Goal: Task Accomplishment & Management: Complete application form

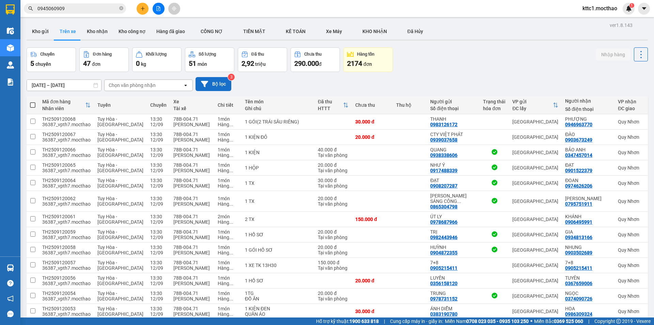
click at [207, 79] on button "Bộ lọc" at bounding box center [214, 84] width 36 height 14
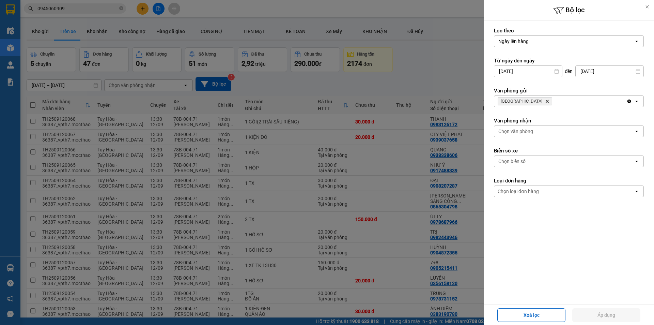
click at [545, 101] on icon "Delete" at bounding box center [547, 101] width 4 height 4
click at [514, 102] on div "Chọn văn phòng" at bounding box center [516, 101] width 35 height 7
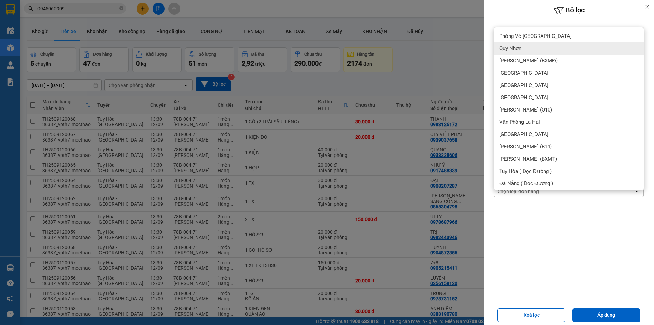
click at [517, 50] on span "Quy Nhơn" at bounding box center [511, 48] width 22 height 7
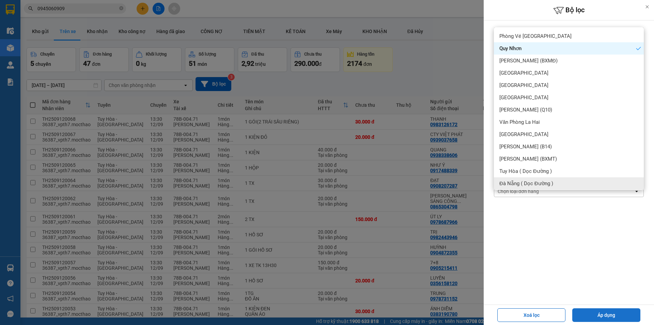
click at [602, 315] on button "Áp dụng" at bounding box center [607, 315] width 68 height 14
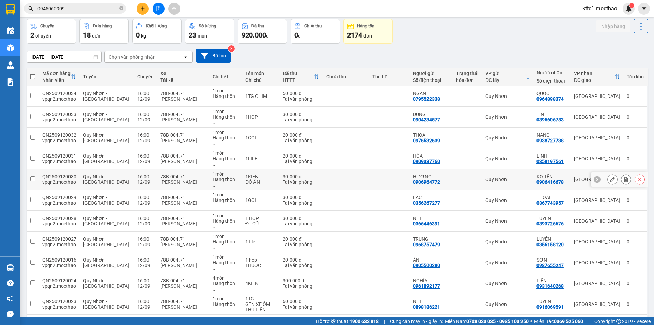
scroll to position [112, 0]
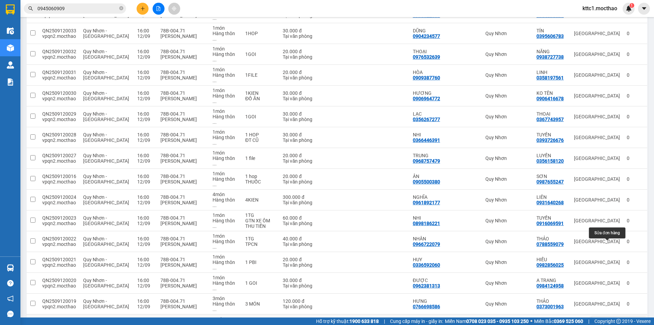
click at [610, 322] on icon at bounding box center [612, 324] width 5 height 5
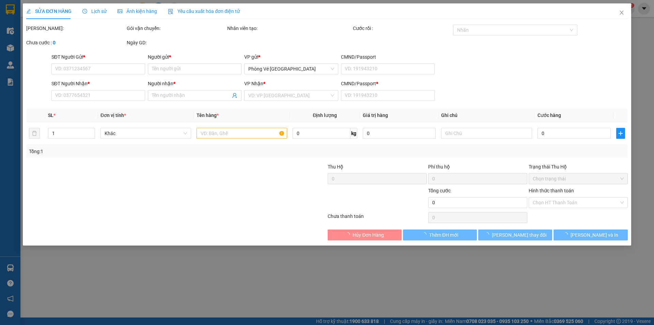
type input "0982482429"
type input "KHANH"
type input "0912885879"
type input "CÓ"
type input "A"
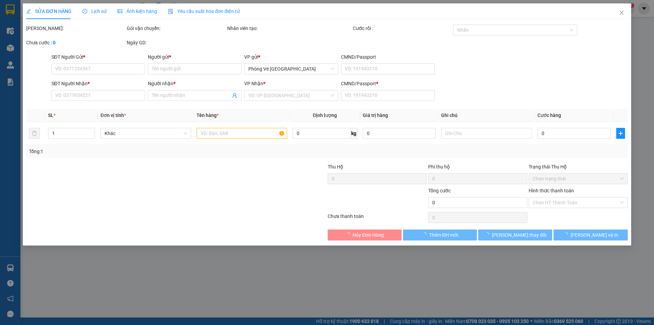
type input "20.000"
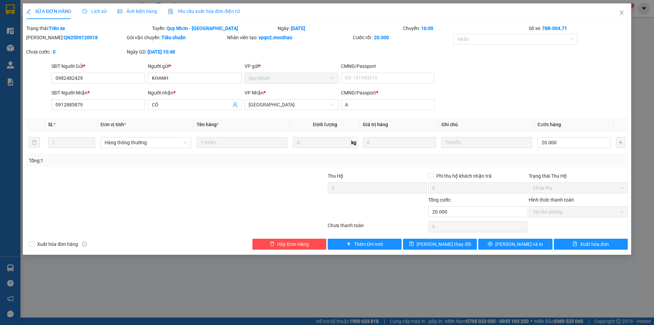
click at [204, 12] on span "Yêu cầu xuất hóa đơn điện tử" at bounding box center [204, 11] width 72 height 5
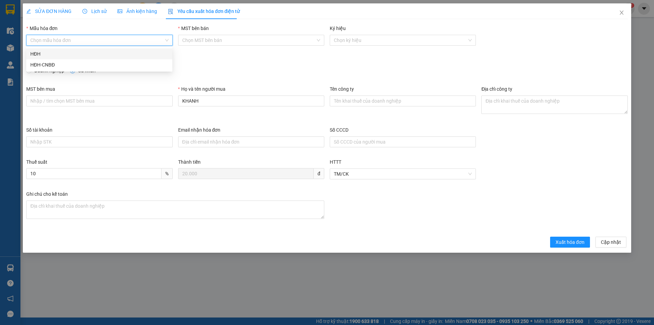
click at [115, 38] on input "Mẫu hóa đơn" at bounding box center [96, 40] width 133 height 10
click at [89, 54] on div "HĐH" at bounding box center [99, 53] width 138 height 7
type input "8"
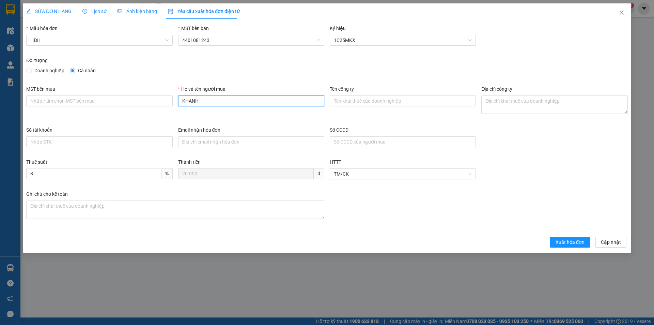
drag, startPoint x: 213, startPoint y: 104, endPoint x: 159, endPoint y: 106, distance: 54.2
click at [160, 106] on div "MST bên mua Họ và tên người mua KHANH Tên công ty Địa chỉ công ty" at bounding box center [327, 105] width 607 height 41
type input "Người mua không lấy hóa đơn"
drag, startPoint x: 582, startPoint y: 241, endPoint x: 584, endPoint y: 225, distance: 16.1
click at [581, 241] on span "Xuất hóa đơn" at bounding box center [570, 241] width 29 height 7
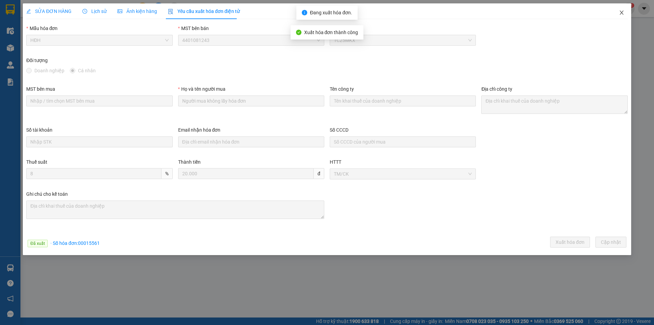
click at [622, 13] on icon "close" at bounding box center [622, 13] width 4 height 4
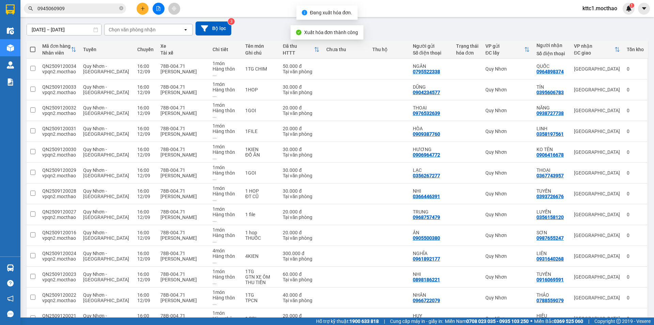
scroll to position [112, 0]
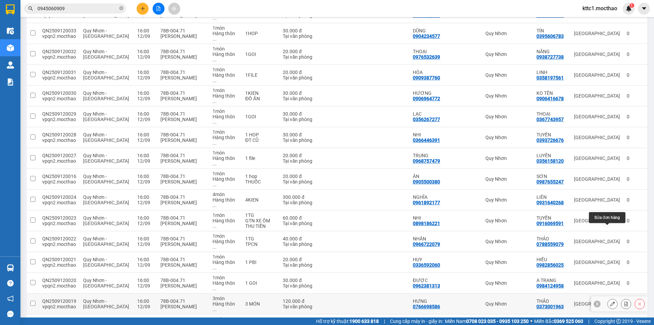
click at [610, 301] on icon at bounding box center [612, 303] width 5 height 5
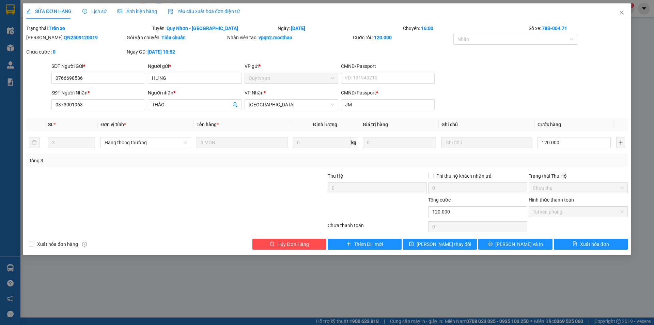
click at [189, 5] on div "Yêu cầu xuất hóa đơn điện tử" at bounding box center [204, 11] width 72 height 16
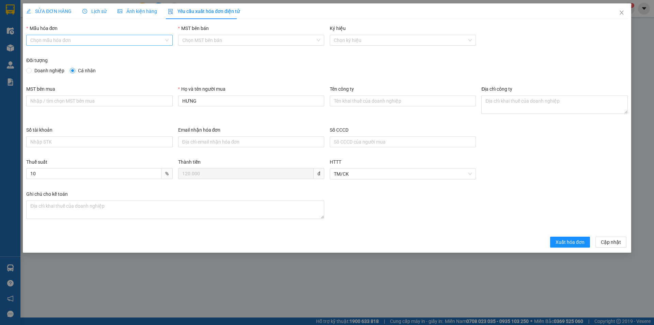
click at [80, 39] on input "Mẫu hóa đơn" at bounding box center [96, 40] width 133 height 10
click at [73, 50] on div "HĐH" at bounding box center [99, 53] width 138 height 7
type input "8"
drag, startPoint x: 169, startPoint y: 100, endPoint x: 159, endPoint y: 100, distance: 9.6
click at [159, 100] on div "MST bên mua Họ và tên người mua HƯNG Tên công ty Địa chỉ công ty" at bounding box center [327, 105] width 607 height 41
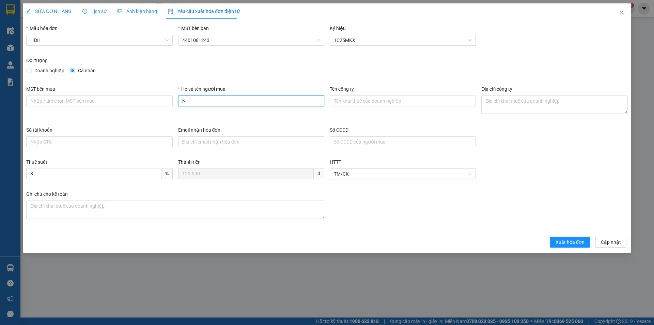
type input "Người mua không lấy hóa đơn"
click at [572, 245] on span "Xuất hóa đơn" at bounding box center [570, 241] width 29 height 7
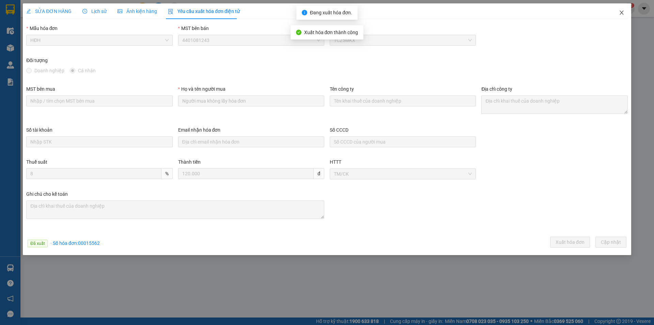
click at [624, 14] on icon "close" at bounding box center [621, 12] width 5 height 5
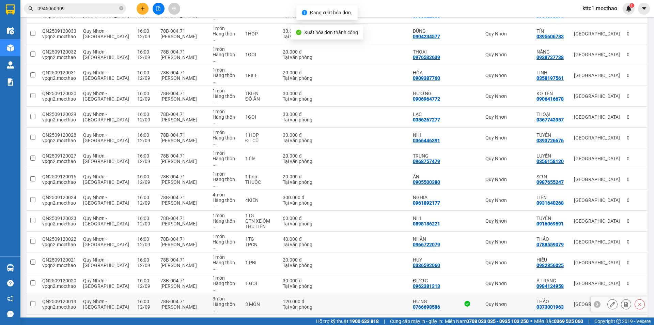
scroll to position [112, 0]
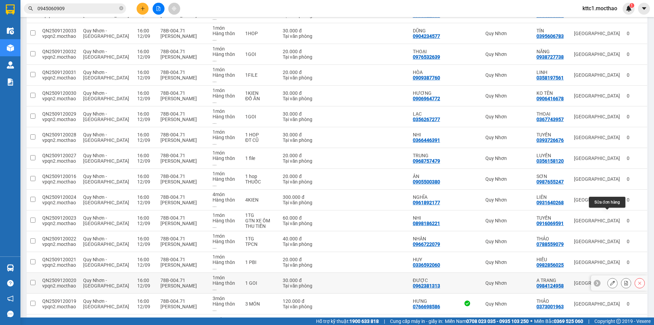
click at [612, 277] on button at bounding box center [613, 283] width 10 height 12
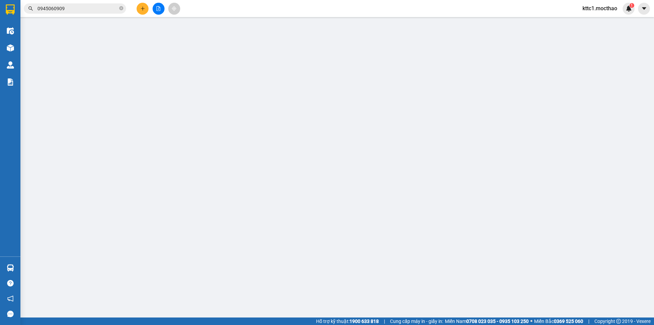
type input "0962381313"
type input "ĐƯỢC"
type input "0984124958"
type input "A TRANG"
type input "a"
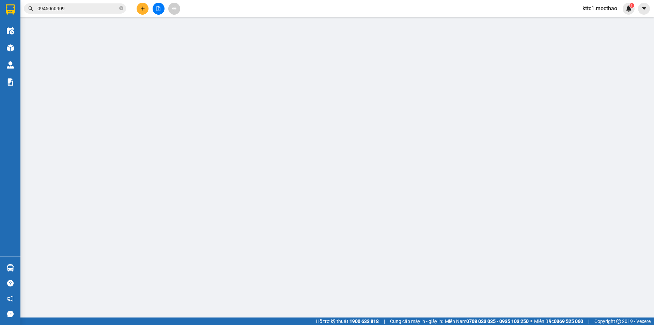
type input "30.000"
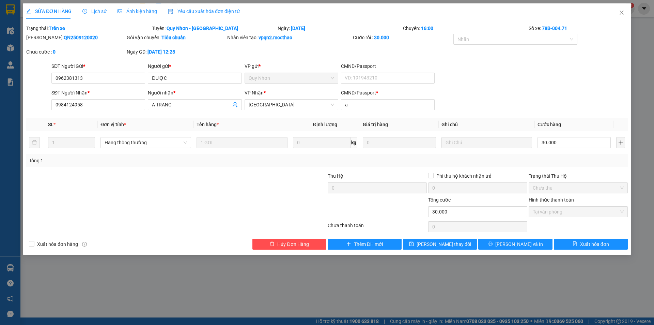
drag, startPoint x: 189, startPoint y: 12, endPoint x: 184, endPoint y: 12, distance: 5.2
click at [189, 12] on span "Yêu cầu xuất hóa đơn điện tử" at bounding box center [204, 11] width 72 height 5
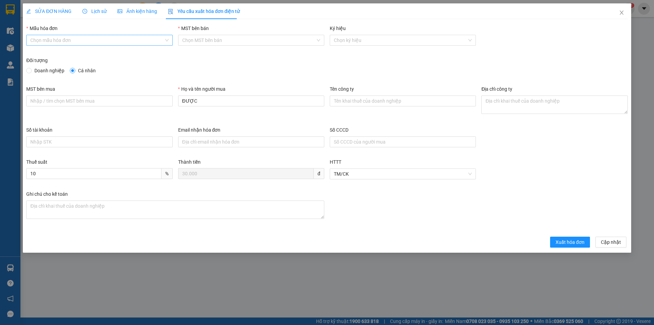
click at [86, 42] on input "Mẫu hóa đơn" at bounding box center [96, 40] width 133 height 10
click at [80, 54] on div "HĐH" at bounding box center [99, 53] width 138 height 7
type input "8"
drag, startPoint x: 206, startPoint y: 102, endPoint x: 153, endPoint y: 106, distance: 52.6
click at [153, 106] on div "MST bên mua Họ và tên người mua ĐƯỢC Tên công ty Địa chỉ công ty" at bounding box center [327, 105] width 607 height 41
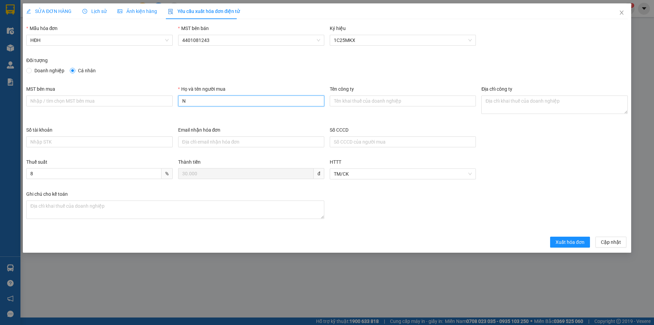
type input "Người mua không lấy hóa đơn"
click at [569, 242] on span "Xuất hóa đơn" at bounding box center [570, 241] width 29 height 7
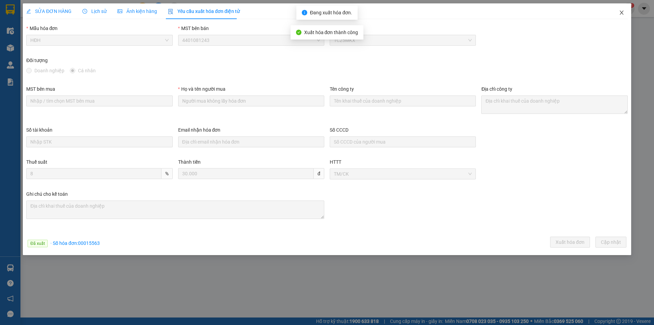
click at [622, 13] on icon "close" at bounding box center [622, 13] width 4 height 4
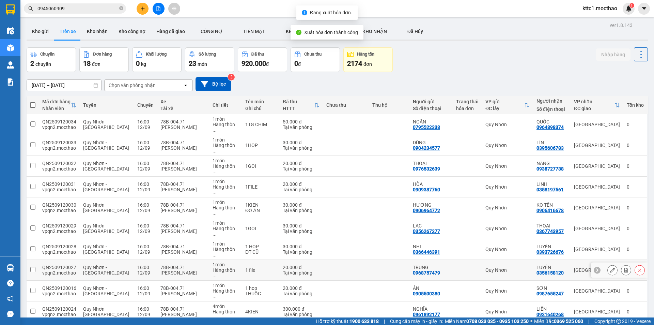
scroll to position [112, 0]
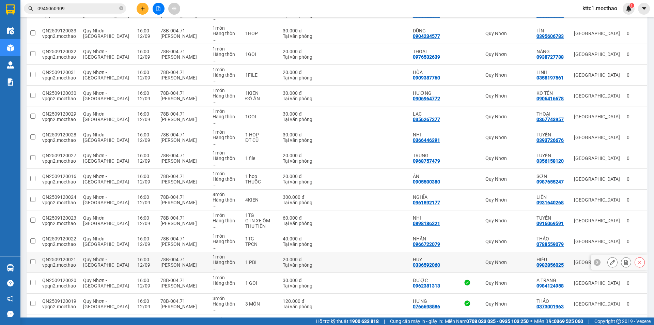
click at [610, 260] on icon at bounding box center [612, 262] width 5 height 5
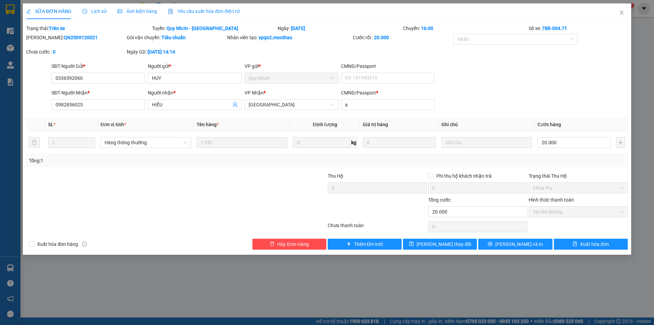
drag, startPoint x: 195, startPoint y: 9, endPoint x: 168, endPoint y: 16, distance: 27.6
click at [195, 9] on span "Yêu cầu xuất hóa đơn điện tử" at bounding box center [204, 11] width 72 height 5
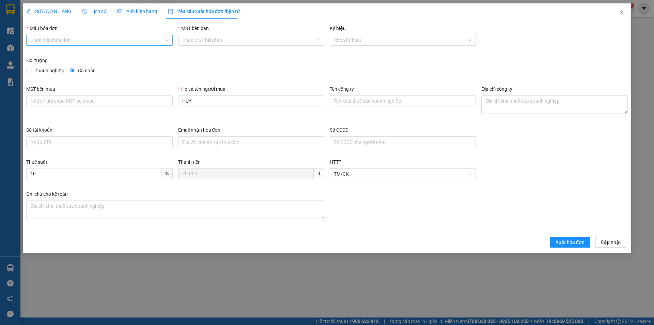
click at [105, 38] on input "Mẫu hóa đơn" at bounding box center [96, 40] width 133 height 10
click at [95, 54] on div "HĐH" at bounding box center [99, 53] width 138 height 7
type input "8"
drag, startPoint x: 198, startPoint y: 101, endPoint x: 164, endPoint y: 100, distance: 34.4
click at [164, 100] on div "MST bên mua Họ và tên người mua HUY Tên công ty Địa chỉ công ty" at bounding box center [327, 105] width 607 height 41
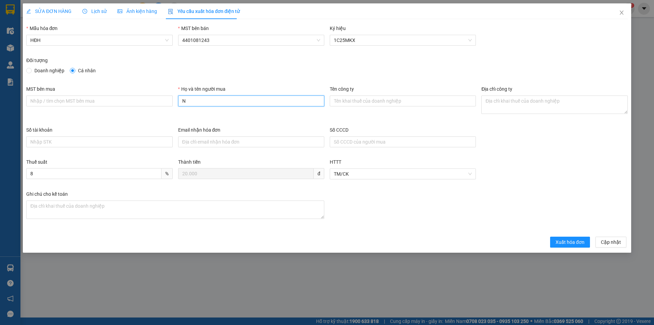
type input "Người mua không lấy hóa đơn"
click at [566, 243] on span "Xuất hóa đơn" at bounding box center [570, 241] width 29 height 7
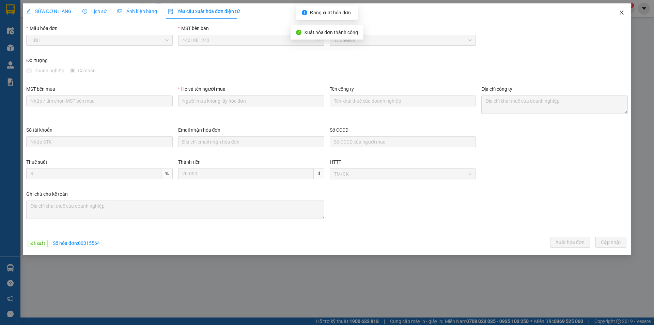
click at [623, 13] on icon "close" at bounding box center [621, 12] width 5 height 5
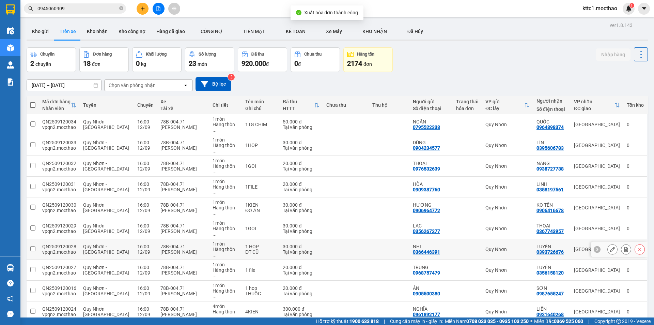
scroll to position [112, 0]
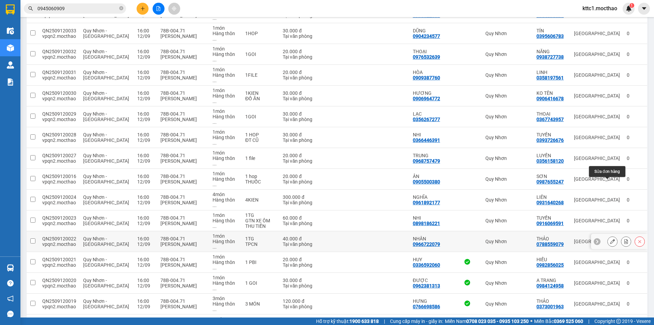
click at [610, 239] on icon at bounding box center [612, 241] width 5 height 5
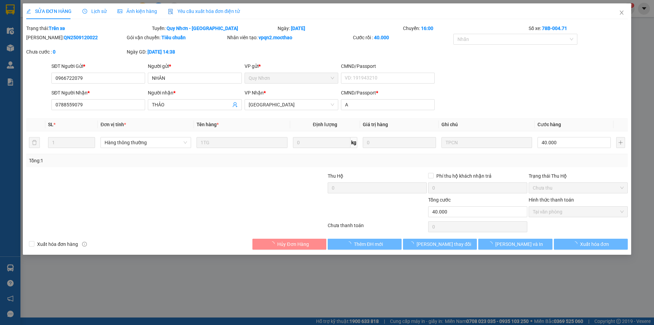
type input "0966722079"
type input "NHÂN"
type input "0788559079"
type input "THẢO"
type input "A"
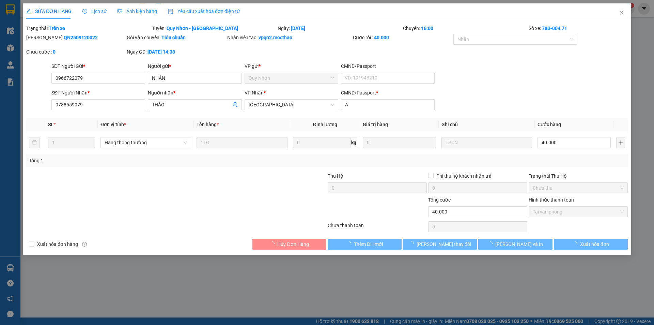
type input "40.000"
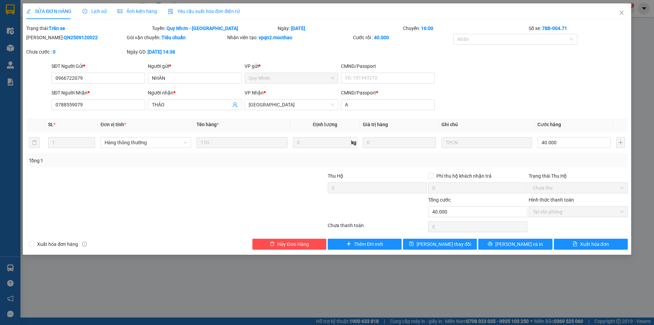
click at [195, 6] on div "Yêu cầu xuất hóa đơn điện tử" at bounding box center [204, 11] width 72 height 16
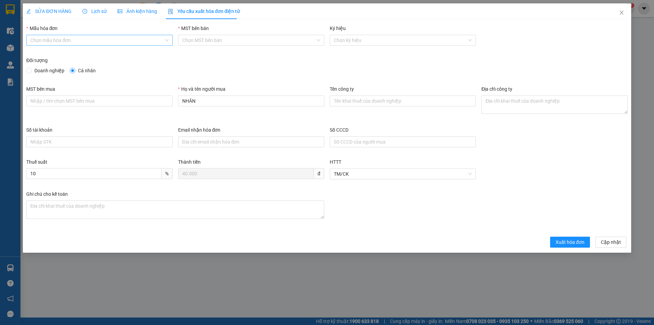
click at [86, 38] on input "Mẫu hóa đơn" at bounding box center [96, 40] width 133 height 10
click at [77, 52] on div "HĐH" at bounding box center [99, 53] width 138 height 7
type input "8"
drag, startPoint x: 166, startPoint y: 103, endPoint x: 160, endPoint y: 103, distance: 5.5
click at [161, 103] on div "MST bên mua Họ và tên người mua NHÂN Tên công ty Địa chỉ công ty" at bounding box center [327, 105] width 607 height 41
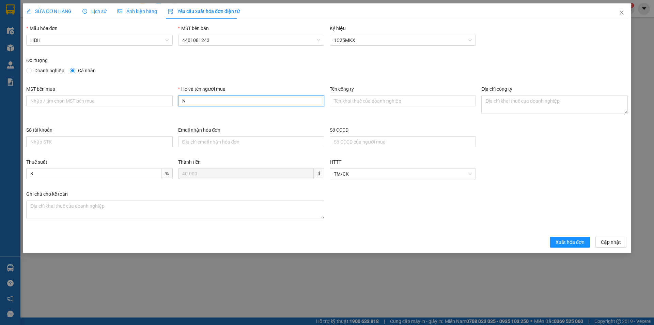
type input "Người mua không lấy hóa đơn"
click at [574, 241] on span "Xuất hóa đơn" at bounding box center [570, 241] width 29 height 7
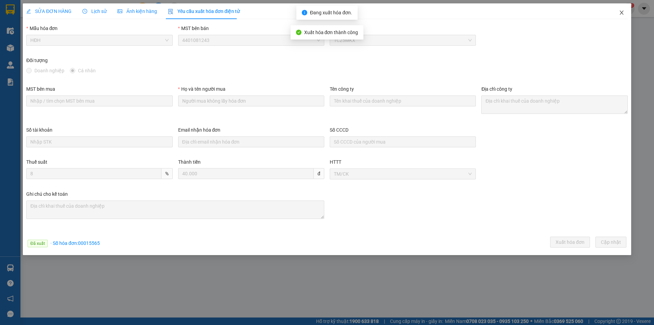
click at [623, 13] on icon "close" at bounding box center [621, 12] width 5 height 5
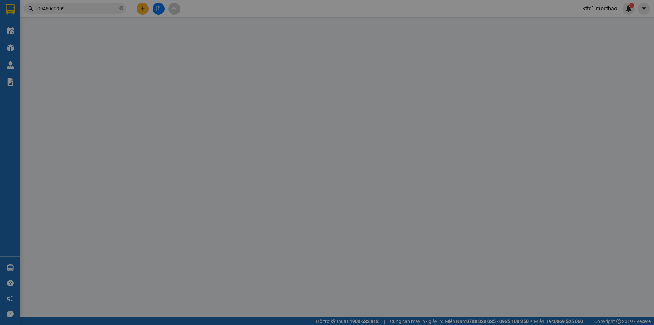
type input "0898186221"
type input "NHI"
type input "0916069591"
type input "TUYỀN"
type input "A"
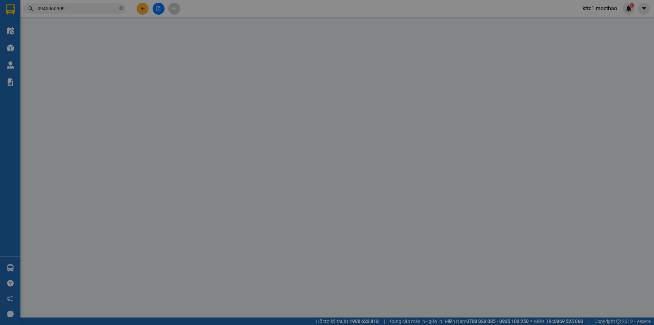
type input "60.000"
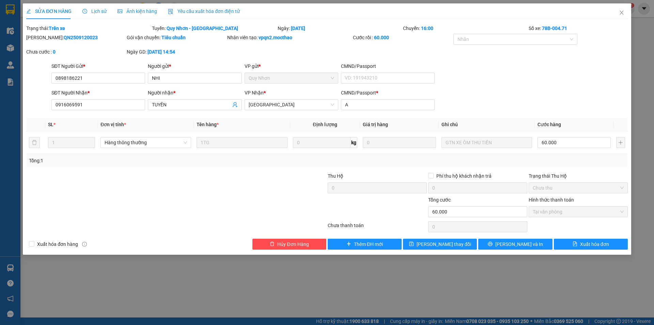
click at [178, 11] on span "Yêu cầu xuất hóa đơn điện tử" at bounding box center [204, 11] width 72 height 5
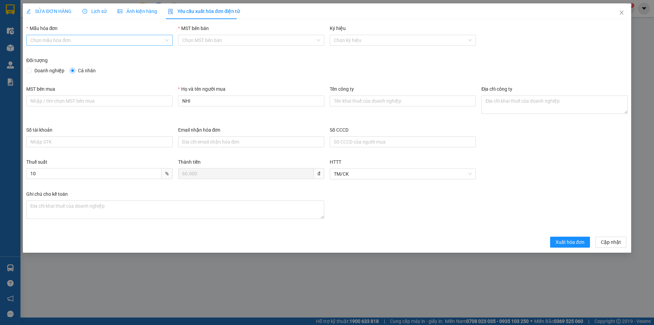
click at [112, 36] on input "Mẫu hóa đơn" at bounding box center [96, 40] width 133 height 10
click at [103, 51] on div "HĐH" at bounding box center [99, 53] width 138 height 7
type input "8"
drag, startPoint x: 182, startPoint y: 101, endPoint x: 167, endPoint y: 100, distance: 14.3
click at [167, 100] on div "MST bên mua Họ và tên người mua NHI Tên công ty Địa chỉ công ty" at bounding box center [327, 105] width 607 height 41
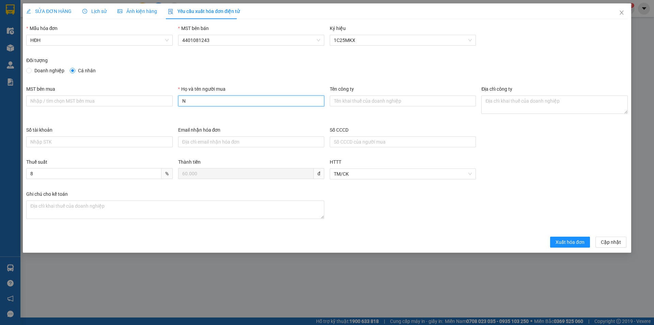
type input "Người mua không lấy hóa đơn"
click at [568, 244] on span "Xuất hóa đơn" at bounding box center [570, 241] width 29 height 7
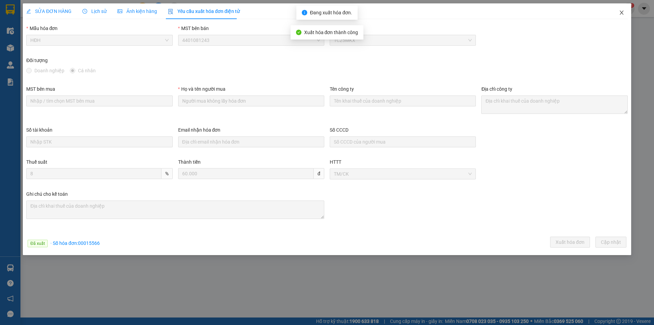
click at [623, 13] on icon "close" at bounding box center [621, 12] width 5 height 5
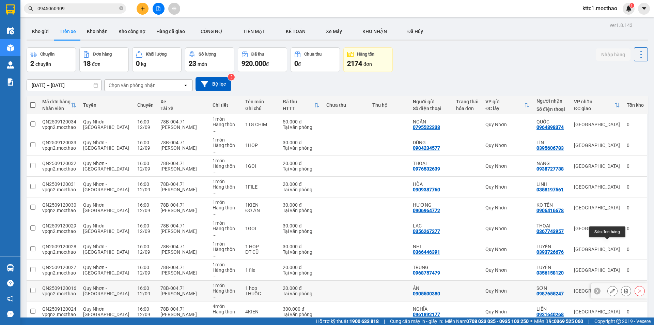
click at [610, 288] on icon at bounding box center [612, 290] width 5 height 5
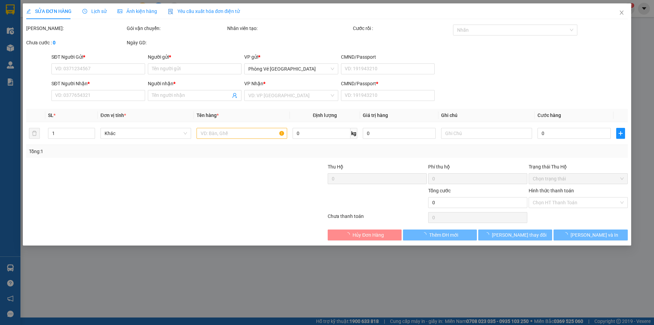
type input "0905500380"
type input "ÂN"
type input "0987655247"
type input "SƠN"
type input "a"
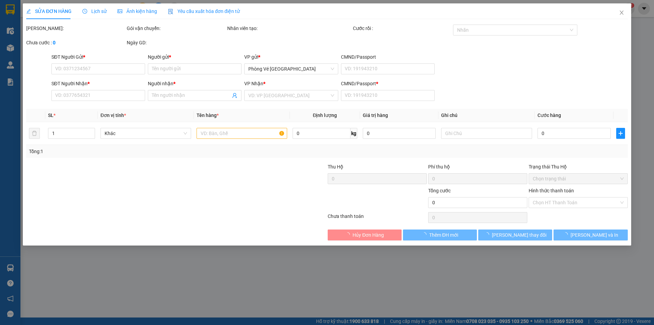
type input "20.000"
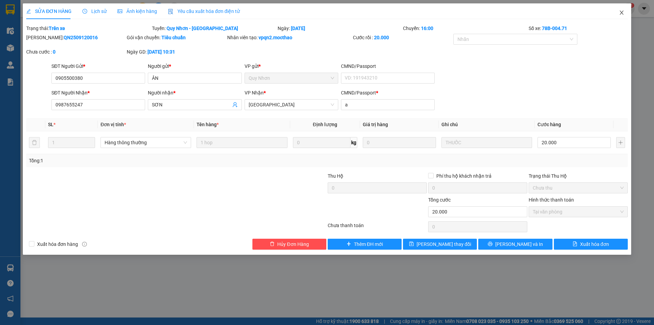
click at [621, 12] on icon "close" at bounding box center [622, 13] width 4 height 4
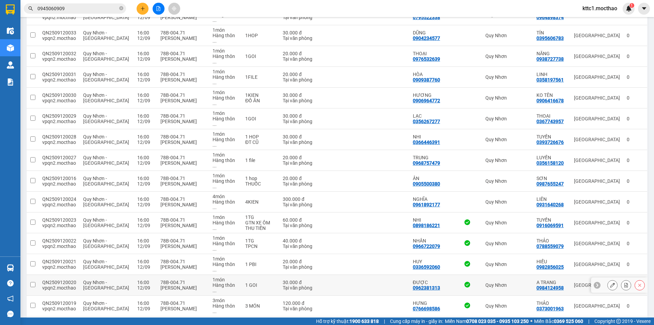
scroll to position [112, 0]
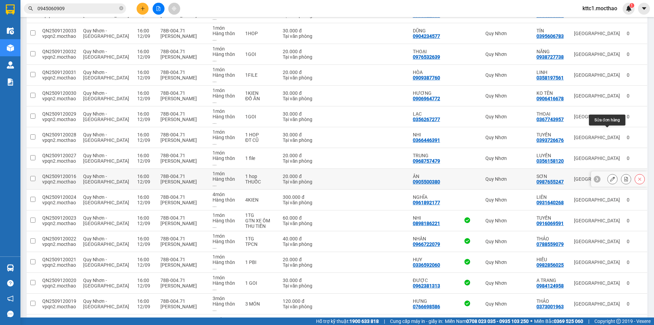
click at [610, 177] on icon at bounding box center [612, 179] width 5 height 5
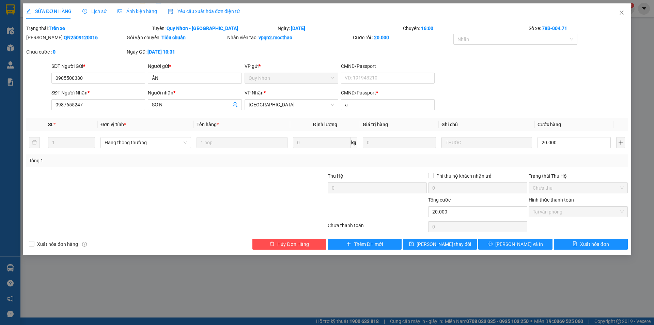
click at [190, 11] on span "Yêu cầu xuất hóa đơn điện tử" at bounding box center [204, 11] width 72 height 5
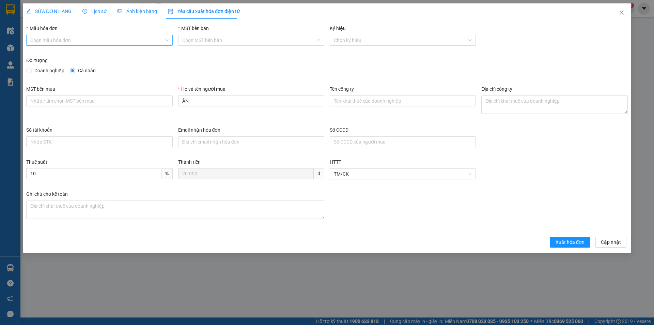
click at [122, 40] on input "Mẫu hóa đơn" at bounding box center [96, 40] width 133 height 10
click at [109, 53] on div "HĐH" at bounding box center [99, 53] width 138 height 7
type input "8"
click at [173, 98] on div "MST bên mua Họ và tên người mua ÂN Tên công ty Địa chỉ công ty" at bounding box center [327, 105] width 607 height 41
drag, startPoint x: 191, startPoint y: 100, endPoint x: 171, endPoint y: 98, distance: 19.5
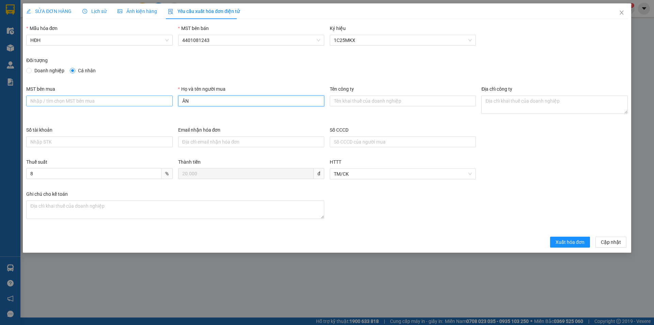
click at [171, 98] on div "MST bên mua Họ và tên người mua ÂN Tên công ty Địa chỉ công ty" at bounding box center [327, 105] width 607 height 41
type input "Người mua không lấy hóa đơn"
click at [581, 246] on button "Xuất hóa đơn" at bounding box center [570, 242] width 40 height 11
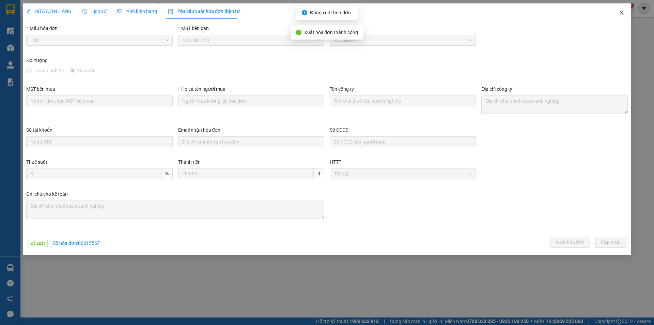
click at [622, 11] on icon "close" at bounding box center [621, 12] width 5 height 5
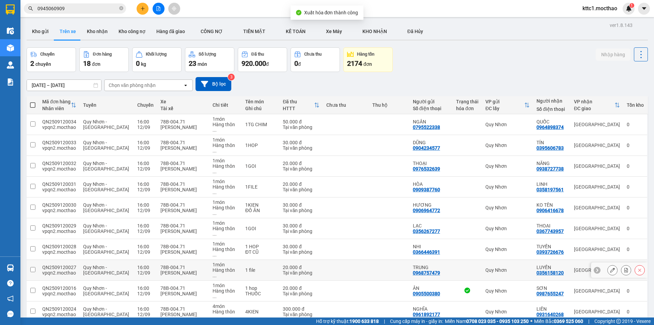
click at [609, 264] on button at bounding box center [613, 270] width 10 height 12
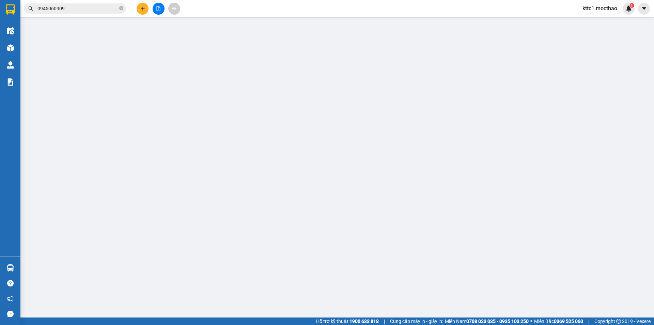
type input "0968757479"
type input "TRUNG"
type input "0356158120"
type input "LUYẾN"
type input "a"
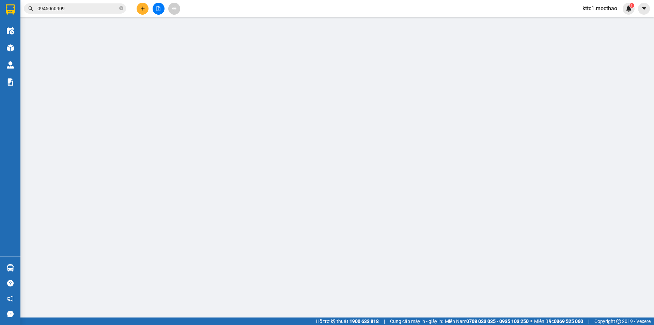
type input "20.000"
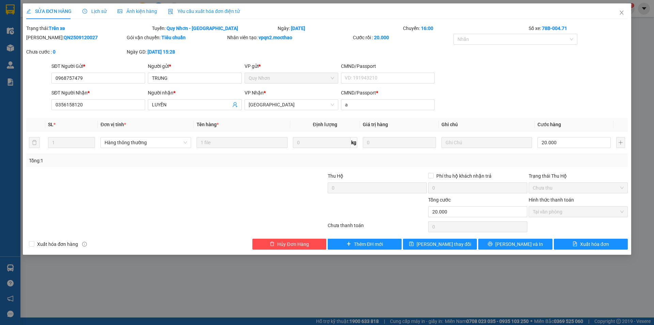
click at [194, 14] on span "Yêu cầu xuất hóa đơn điện tử" at bounding box center [204, 11] width 72 height 5
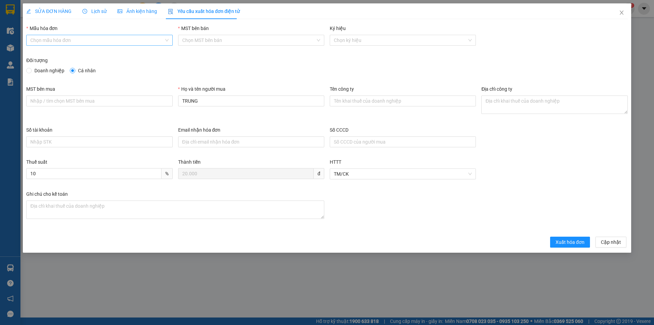
click at [105, 39] on input "Mẫu hóa đơn" at bounding box center [96, 40] width 133 height 10
click at [97, 49] on div "HĐH" at bounding box center [99, 53] width 146 height 11
type input "8"
drag, startPoint x: 196, startPoint y: 97, endPoint x: 170, endPoint y: 95, distance: 25.6
click at [171, 95] on div "MST bên mua Họ và tên người mua TRUNG Tên công ty Địa chỉ công ty" at bounding box center [327, 105] width 607 height 41
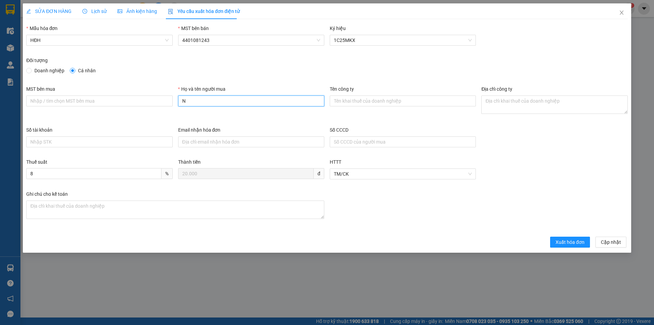
type input "Người mua không lấy hóa đơn"
click at [573, 238] on span "Xuất hóa đơn" at bounding box center [570, 241] width 29 height 7
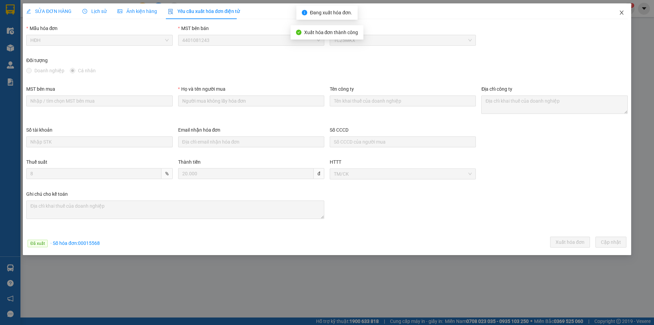
click at [622, 13] on icon "close" at bounding box center [622, 13] width 4 height 4
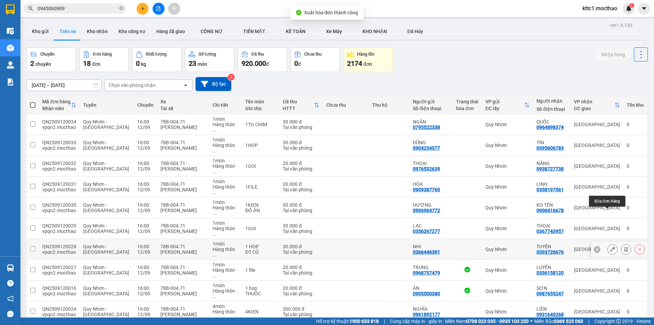
click at [608, 243] on button at bounding box center [613, 249] width 10 height 12
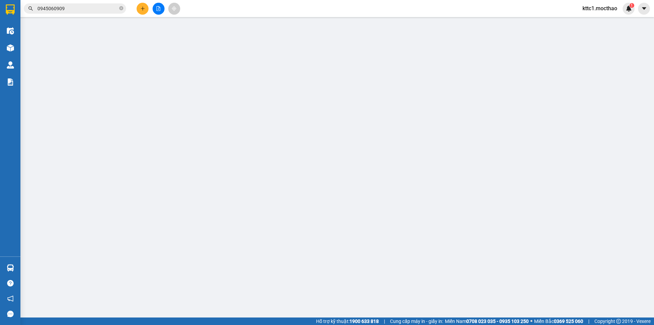
type input "0366446391"
type input "NHI"
type input "0393726676"
type input "TUYỀN"
type input "a"
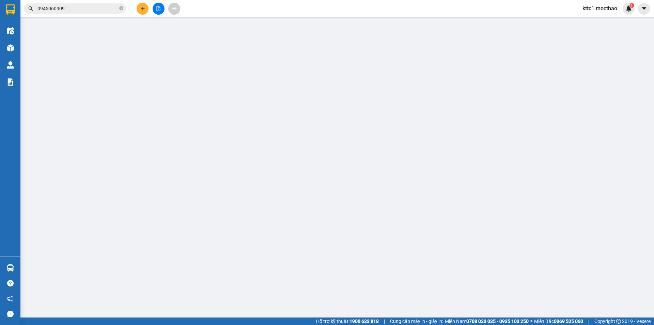
type input "30.000"
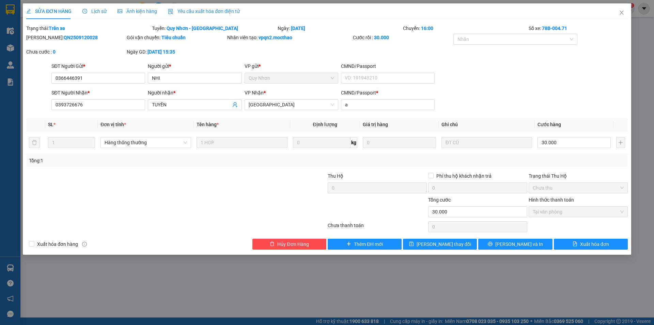
click at [194, 13] on span "Yêu cầu xuất hóa đơn điện tử" at bounding box center [204, 11] width 72 height 5
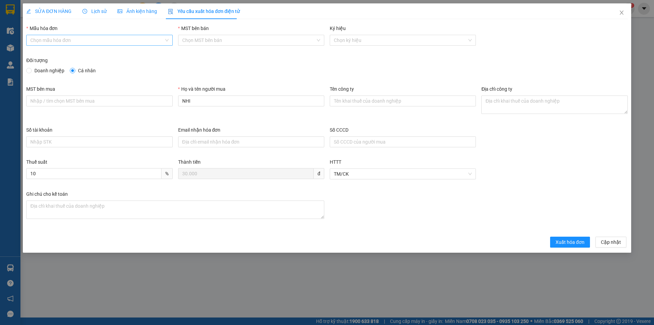
click at [127, 38] on input "Mẫu hóa đơn" at bounding box center [96, 40] width 133 height 10
click at [108, 55] on div "HĐH" at bounding box center [99, 53] width 138 height 7
type input "8"
drag, startPoint x: 202, startPoint y: 104, endPoint x: 177, endPoint y: 101, distance: 25.7
click at [177, 101] on div "Họ và tên người mua NHI" at bounding box center [252, 105] width 152 height 41
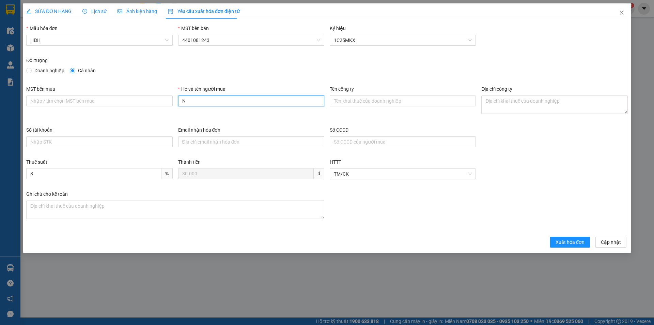
type input "Người mua không lấy hóa đơn"
click at [574, 242] on span "Xuất hóa đơn" at bounding box center [570, 241] width 29 height 7
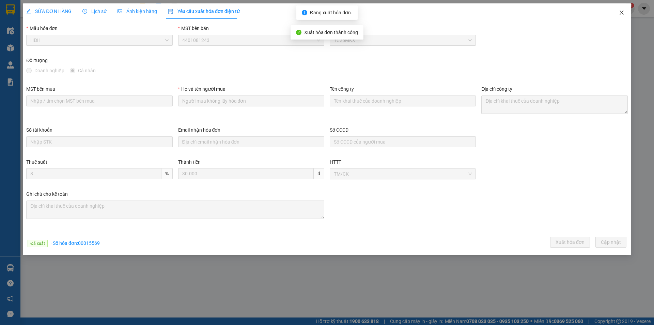
click at [621, 11] on icon "close" at bounding box center [621, 12] width 5 height 5
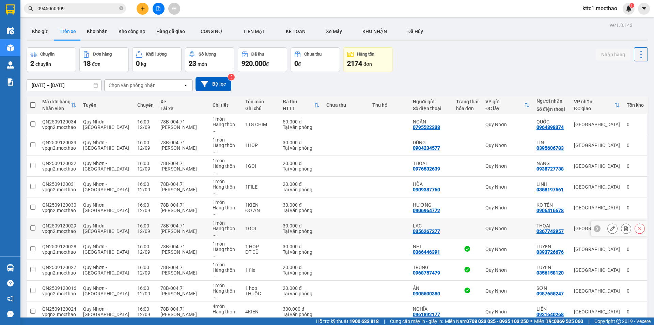
click at [610, 226] on icon at bounding box center [612, 228] width 5 height 5
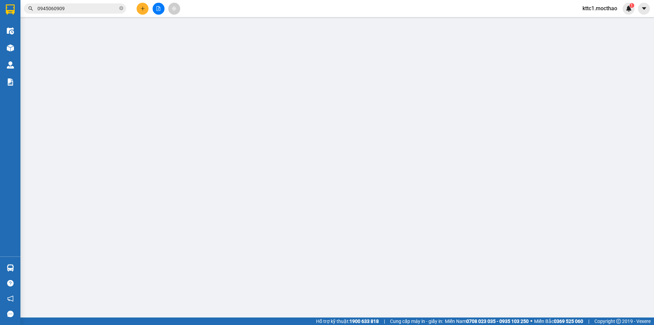
type input "0356267277"
type input "LẠC"
type input "0367743957"
type input "THOẠI"
type input "N"
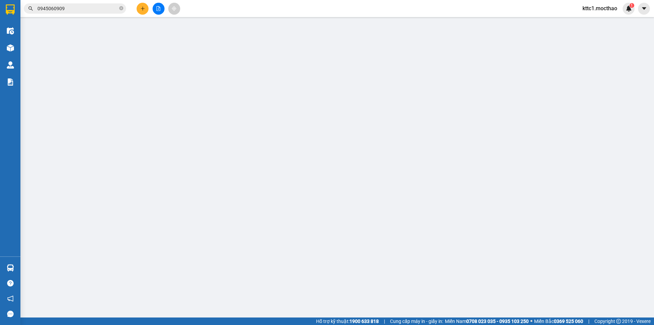
type input "30.000"
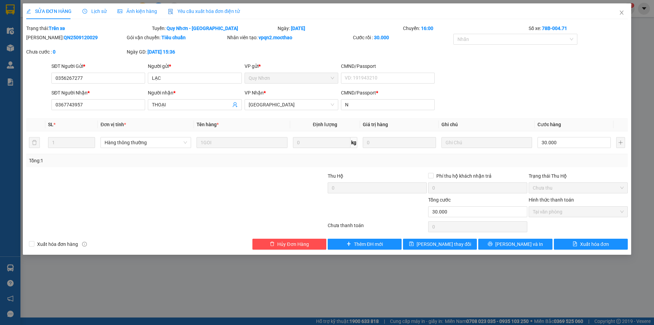
click at [199, 7] on div "Yêu cầu xuất hóa đơn điện tử" at bounding box center [204, 11] width 72 height 16
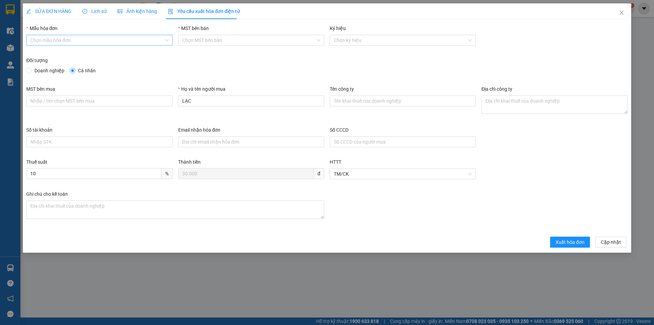
click at [98, 41] on input "Mẫu hóa đơn" at bounding box center [96, 40] width 133 height 10
click at [89, 56] on div "HĐH" at bounding box center [99, 53] width 138 height 7
type input "8"
drag, startPoint x: 202, startPoint y: 103, endPoint x: 176, endPoint y: 101, distance: 25.6
click at [176, 101] on div "Họ và tên người mua LẠC" at bounding box center [252, 105] width 152 height 41
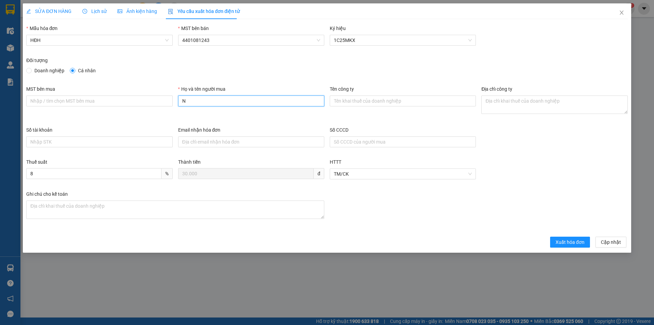
type input "Người mua không lấy hóa đơn"
drag, startPoint x: 573, startPoint y: 244, endPoint x: 551, endPoint y: 238, distance: 22.7
click at [573, 244] on span "Xuất hóa đơn" at bounding box center [570, 241] width 29 height 7
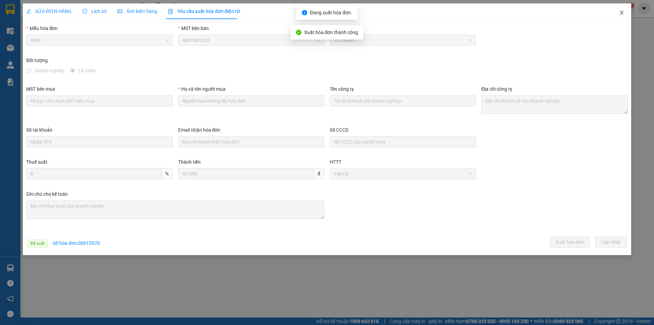
click at [622, 13] on icon "close" at bounding box center [622, 13] width 4 height 4
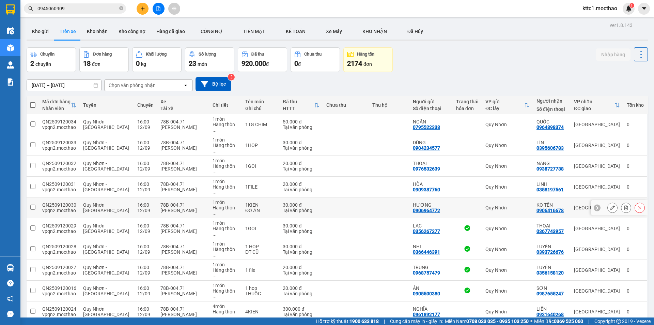
click at [608, 202] on div at bounding box center [613, 207] width 10 height 10
click at [610, 205] on icon at bounding box center [612, 207] width 5 height 5
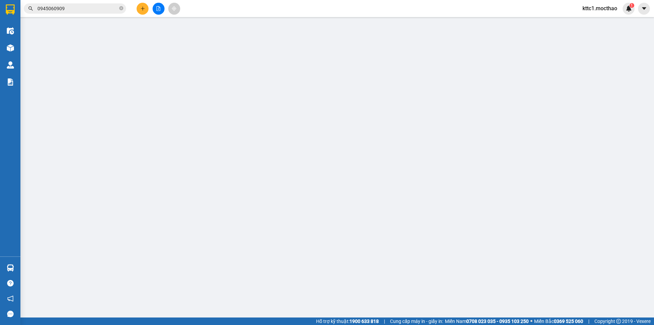
type input "0906964772"
type input "HƯƠNG"
type input "0906416678"
type input "KO TÊN"
type input "A"
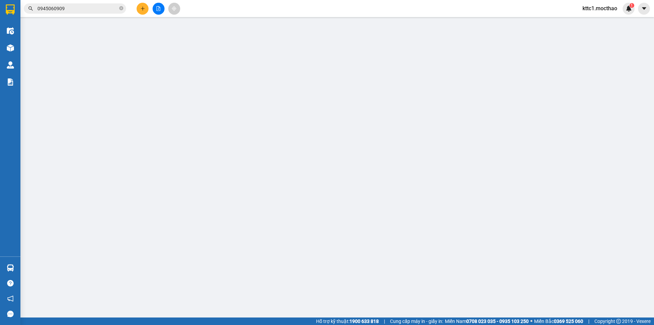
type input "30.000"
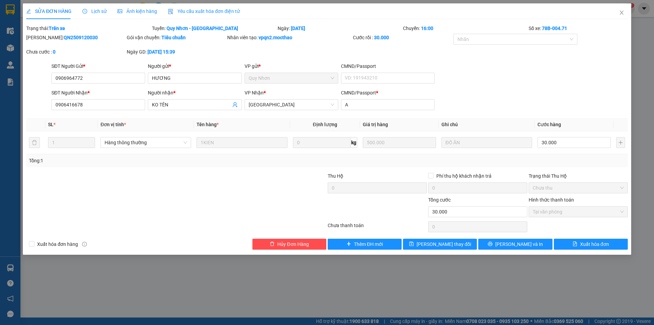
click at [185, 14] on span "Yêu cầu xuất hóa đơn điện tử" at bounding box center [204, 11] width 72 height 5
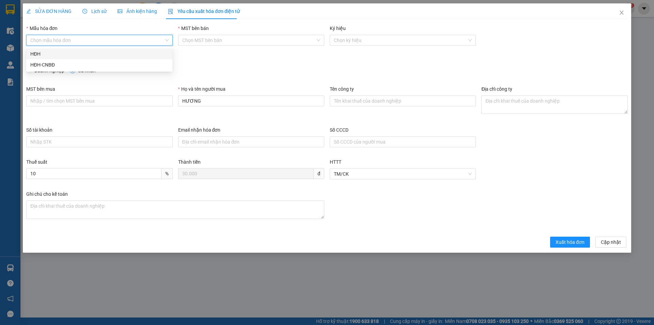
click at [107, 40] on input "Mẫu hóa đơn" at bounding box center [96, 40] width 133 height 10
click at [94, 54] on div "HĐH" at bounding box center [99, 53] width 138 height 7
type input "8"
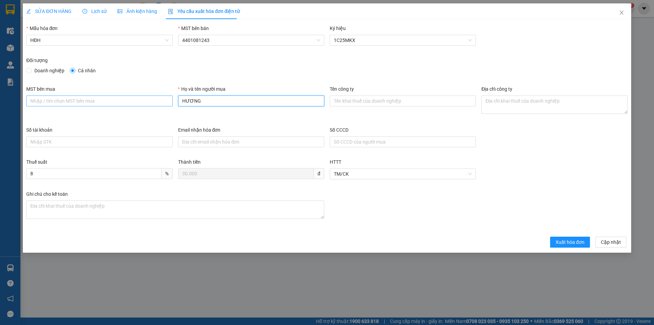
drag, startPoint x: 202, startPoint y: 102, endPoint x: 172, endPoint y: 99, distance: 30.5
click at [172, 99] on div "MST bên mua Họ và tên người mua HƯƠNG Tên công ty Địa chỉ công ty" at bounding box center [327, 105] width 607 height 41
type input "Người mua không lấy hóa đơn"
click at [565, 245] on span "Xuất hóa đơn" at bounding box center [570, 241] width 29 height 7
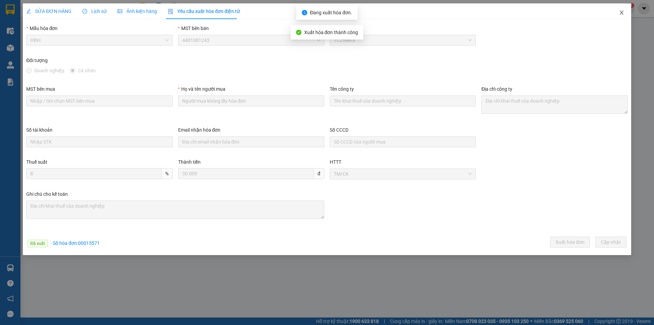
click at [621, 14] on icon "close" at bounding box center [622, 13] width 4 height 4
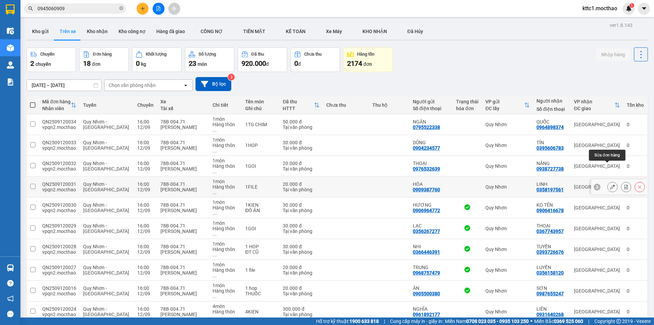
click at [610, 184] on icon at bounding box center [612, 186] width 5 height 5
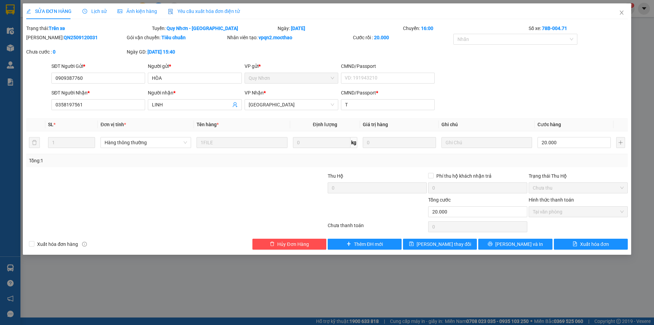
click at [197, 9] on span "Yêu cầu xuất hóa đơn điện tử" at bounding box center [204, 11] width 72 height 5
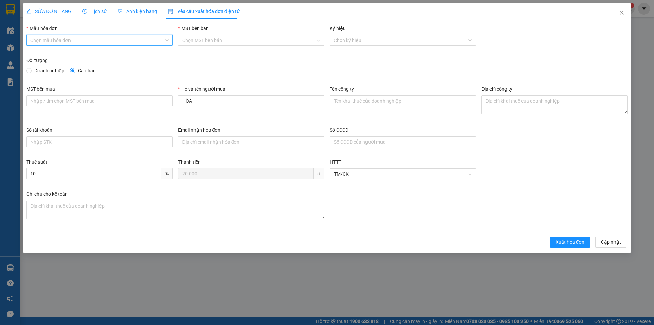
click at [144, 39] on input "Mẫu hóa đơn" at bounding box center [96, 40] width 133 height 10
click at [135, 52] on div "HĐH" at bounding box center [99, 53] width 138 height 7
type input "8"
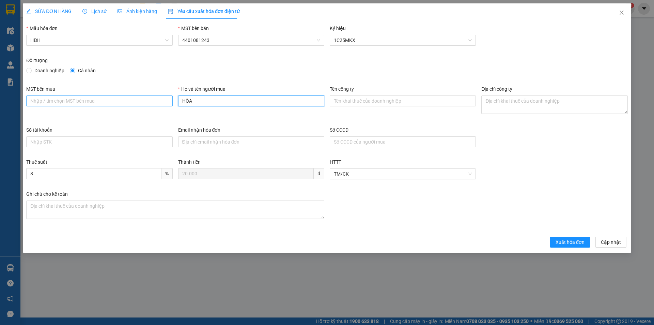
drag, startPoint x: 213, startPoint y: 104, endPoint x: 168, endPoint y: 100, distance: 45.5
click at [168, 100] on div "MST bên mua Họ và tên người mua HÒA Tên công ty Địa chỉ công ty" at bounding box center [327, 105] width 607 height 41
type input "Người mua không lấy hóa đơn"
click at [576, 242] on span "Xuất hóa đơn" at bounding box center [570, 241] width 29 height 7
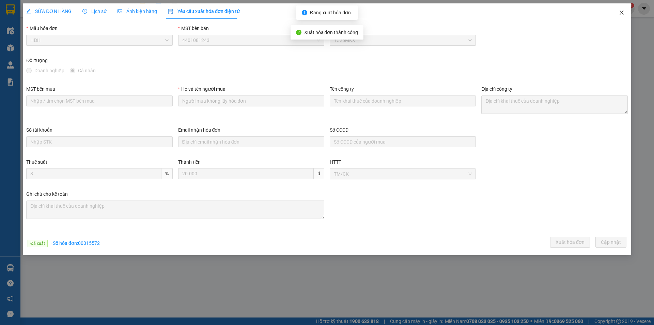
click at [620, 13] on icon "close" at bounding box center [621, 12] width 5 height 5
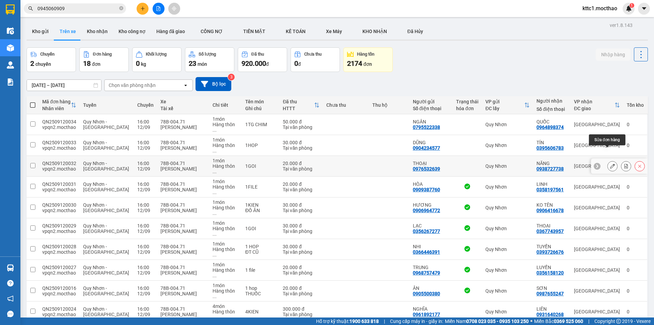
click at [610, 164] on icon at bounding box center [612, 166] width 5 height 5
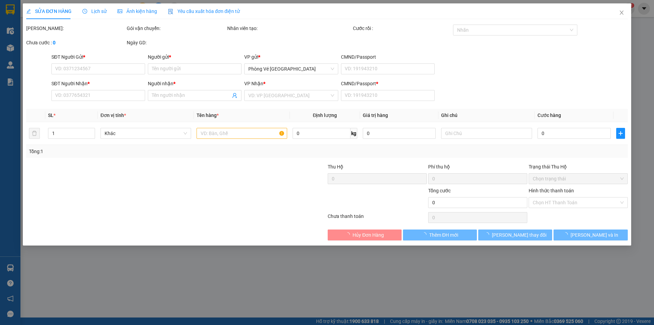
type input "0976532639"
type input "THOẠI"
type input "0938727738"
type input "NĂNG"
type input "D"
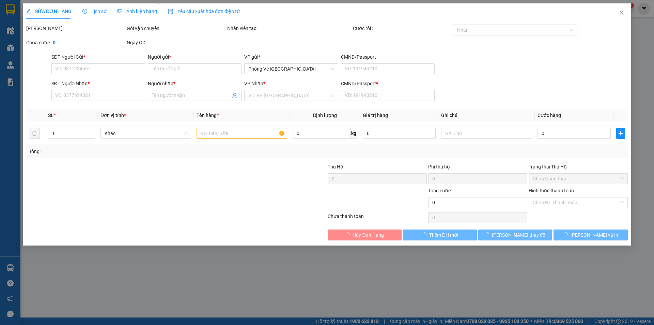
type input "20.000"
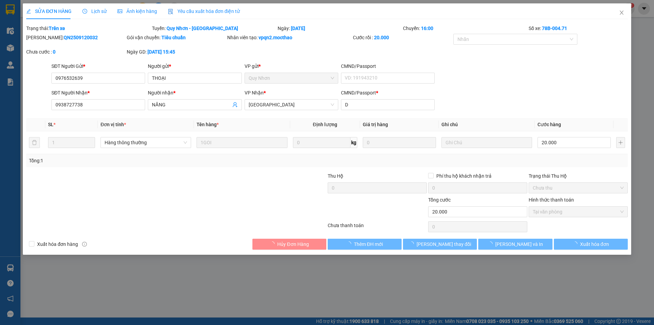
click at [193, 12] on span "Yêu cầu xuất hóa đơn điện tử" at bounding box center [204, 11] width 72 height 5
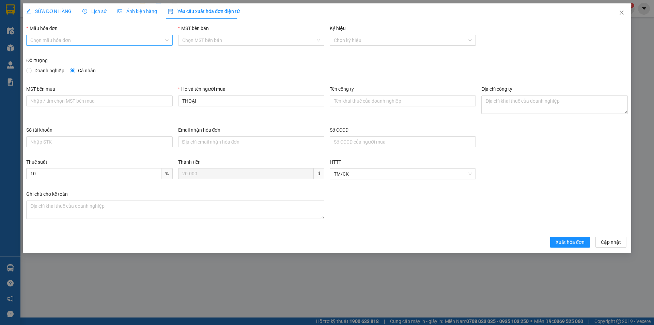
click at [99, 42] on input "Mẫu hóa đơn" at bounding box center [96, 40] width 133 height 10
click at [91, 54] on div "HĐH" at bounding box center [99, 53] width 138 height 7
type input "8"
drag, startPoint x: 203, startPoint y: 101, endPoint x: 149, endPoint y: 95, distance: 54.4
click at [149, 95] on div "MST bên mua Họ và tên người mua THOẠI Tên công ty Địa chỉ công ty" at bounding box center [327, 105] width 607 height 41
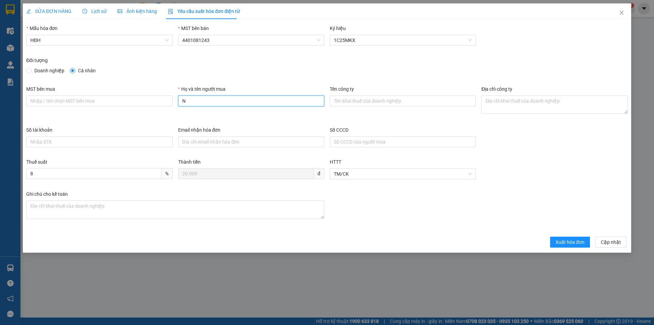
type input "Người mua không lấy hóa đơn"
click at [562, 241] on span "Xuất hóa đơn" at bounding box center [570, 241] width 29 height 7
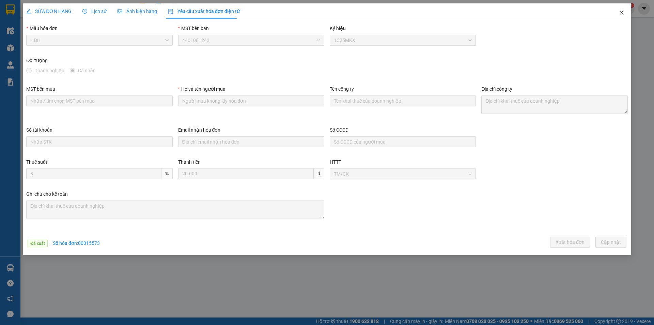
click at [622, 12] on icon "close" at bounding box center [621, 12] width 5 height 5
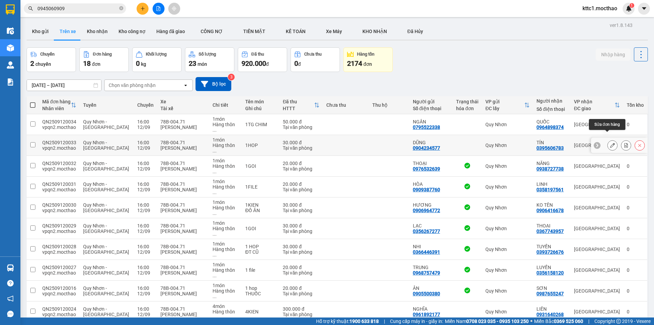
click at [610, 143] on icon at bounding box center [612, 145] width 5 height 5
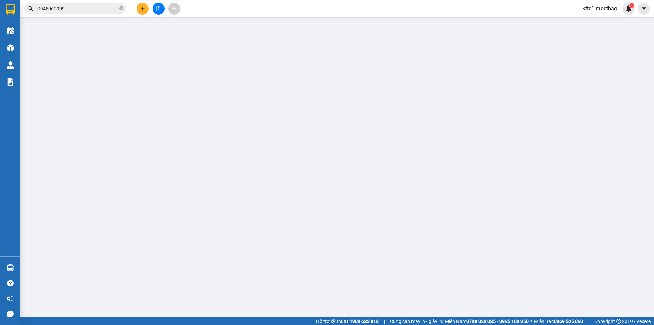
type input "0904234577"
type input "DŨNG"
type input "0395606783"
type input "TÍN"
type input "H"
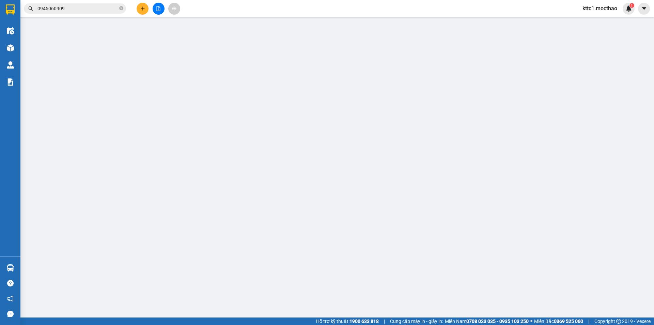
type input "30.000"
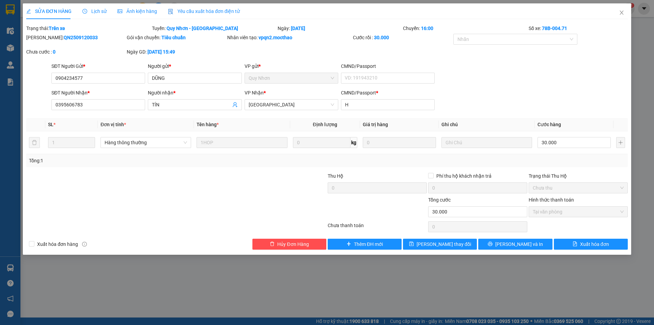
click at [219, 13] on span "Yêu cầu xuất hóa đơn điện tử" at bounding box center [204, 11] width 72 height 5
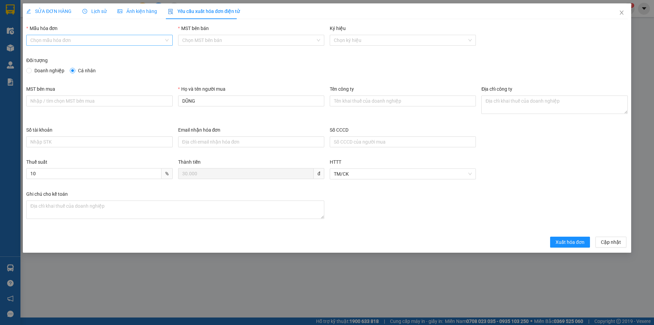
click at [92, 45] on input "Mẫu hóa đơn" at bounding box center [96, 40] width 133 height 10
click at [77, 55] on div "HĐH" at bounding box center [99, 53] width 138 height 7
type input "8"
drag, startPoint x: 176, startPoint y: 102, endPoint x: 160, endPoint y: 102, distance: 15.7
click at [160, 102] on div "MST bên mua Họ và tên người mua DŨNG Tên công ty Địa chỉ công ty" at bounding box center [327, 105] width 607 height 41
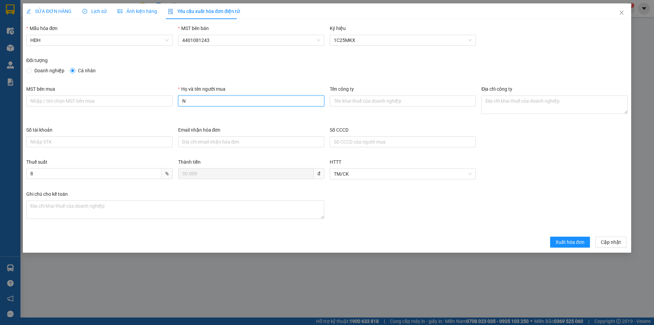
type input "Người mua không lấy hóa đơn"
click at [575, 242] on span "Xuất hóa đơn" at bounding box center [570, 241] width 29 height 7
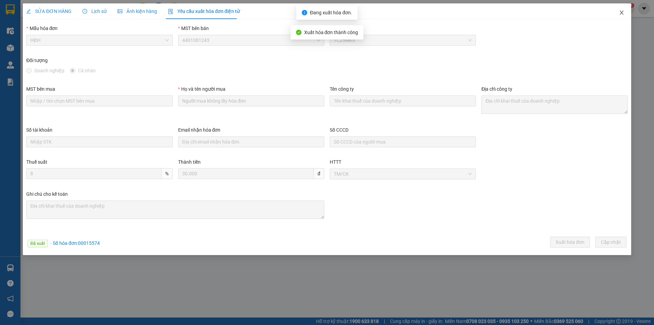
click at [622, 12] on icon "close" at bounding box center [622, 13] width 4 height 4
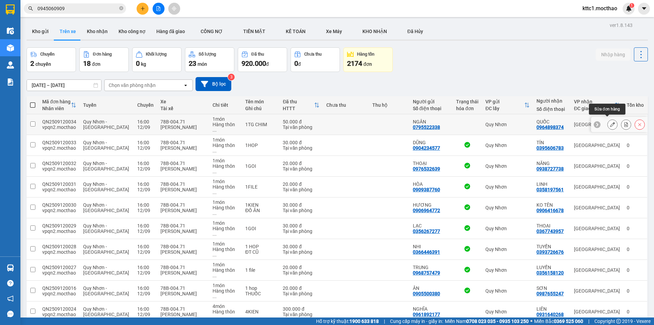
click at [610, 122] on icon at bounding box center [612, 124] width 5 height 5
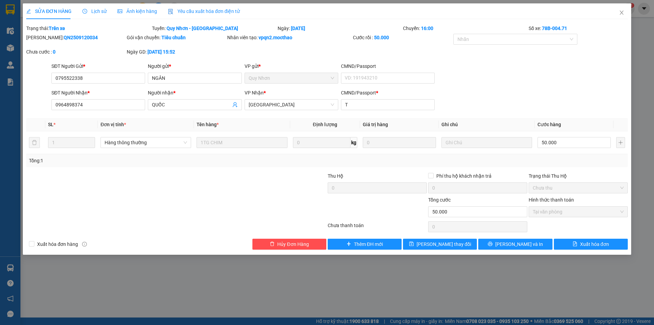
click at [187, 9] on span "Yêu cầu xuất hóa đơn điện tử" at bounding box center [204, 11] width 72 height 5
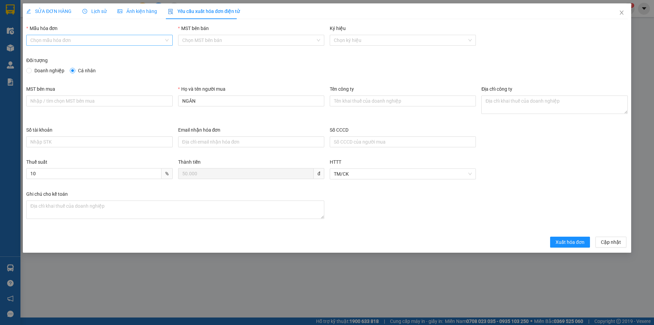
click at [99, 41] on input "Mẫu hóa đơn" at bounding box center [96, 40] width 133 height 10
click at [88, 49] on div "HĐH" at bounding box center [99, 53] width 146 height 11
type input "8"
drag, startPoint x: 172, startPoint y: 103, endPoint x: 161, endPoint y: 104, distance: 11.6
click at [161, 104] on div "MST bên mua Họ và tên người mua NGÂN Tên công ty Địa chỉ công ty" at bounding box center [327, 105] width 607 height 41
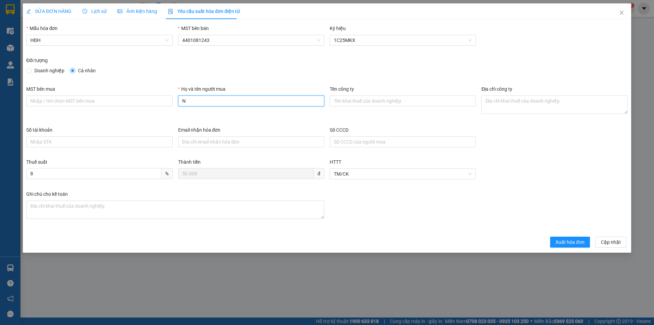
type input "Người mua không lấy hóa đơn"
click at [568, 244] on span "Xuất hóa đơn" at bounding box center [570, 241] width 29 height 7
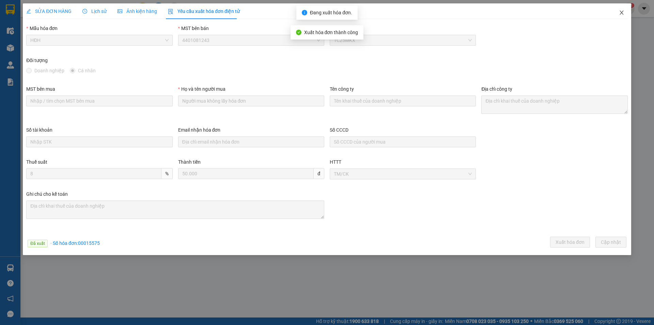
click at [625, 10] on span "Close" at bounding box center [622, 12] width 19 height 19
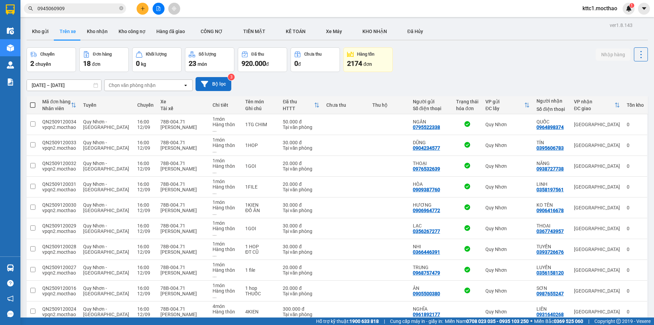
click at [209, 81] on button "Bộ lọc" at bounding box center [214, 84] width 36 height 14
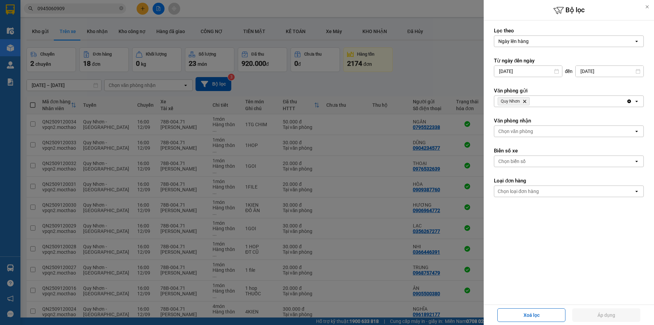
click at [524, 101] on icon "Delete" at bounding box center [525, 101] width 4 height 4
click at [524, 101] on div "Chọn văn phòng" at bounding box center [516, 101] width 35 height 7
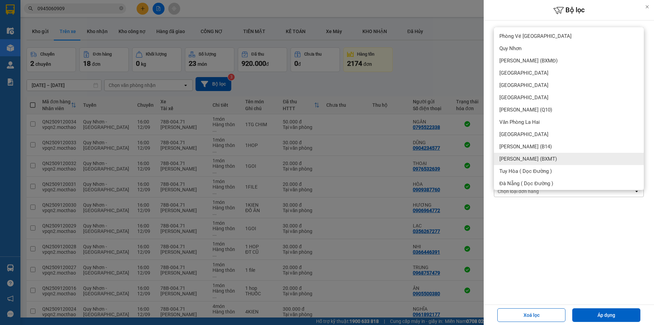
click at [523, 157] on span "[PERSON_NAME] (BXMT)" at bounding box center [529, 158] width 58 height 7
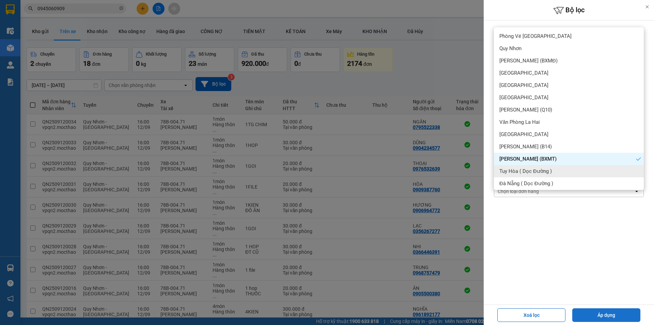
click at [609, 314] on button "Áp dụng" at bounding box center [607, 315] width 68 height 14
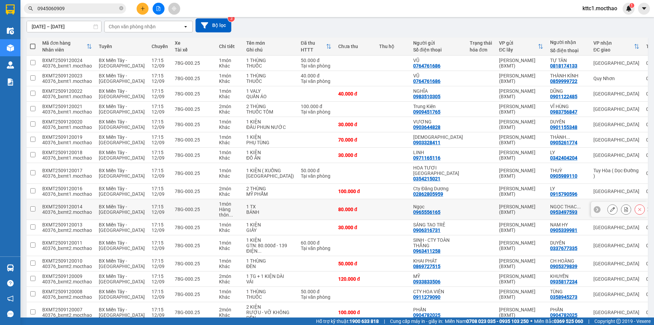
scroll to position [195, 0]
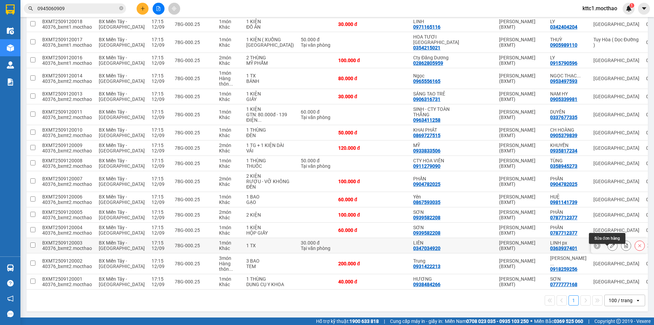
click at [610, 244] on icon at bounding box center [612, 245] width 5 height 5
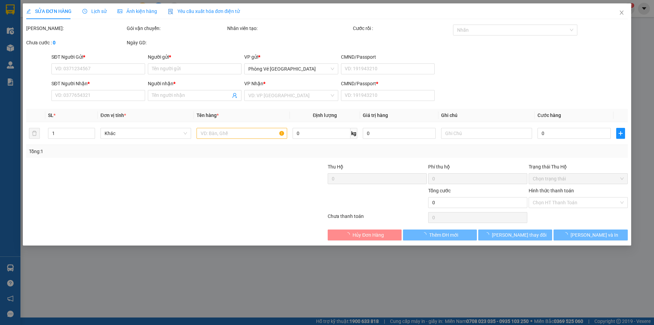
type input "0347034920"
type input "LIÊN"
type input "0363937401"
type input "LINH px"
type input "0"
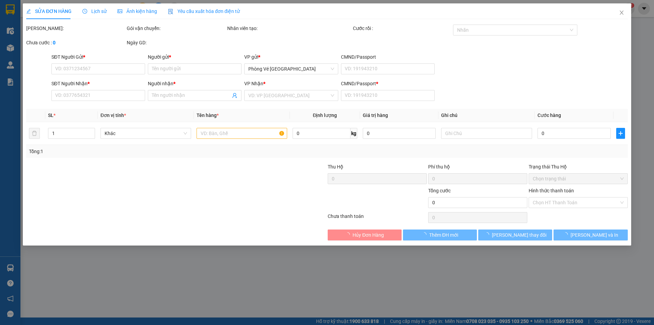
type input "30.000"
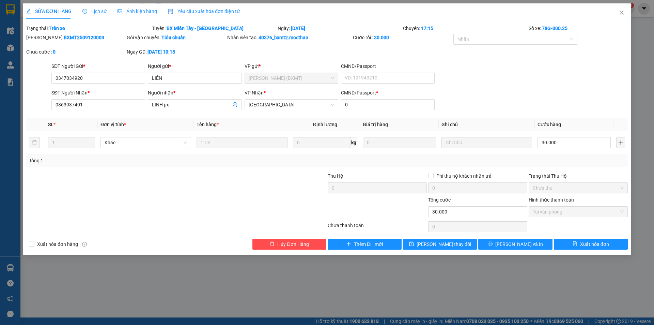
click at [215, 14] on span "Yêu cầu xuất hóa đơn điện tử" at bounding box center [204, 11] width 72 height 5
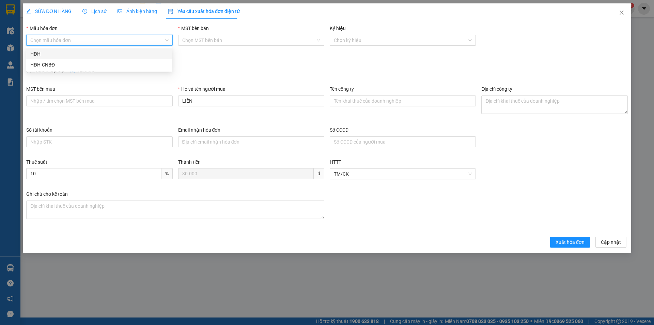
click at [99, 40] on input "Mẫu hóa đơn" at bounding box center [96, 40] width 133 height 10
click at [79, 55] on div "HĐH" at bounding box center [99, 53] width 138 height 7
type input "8"
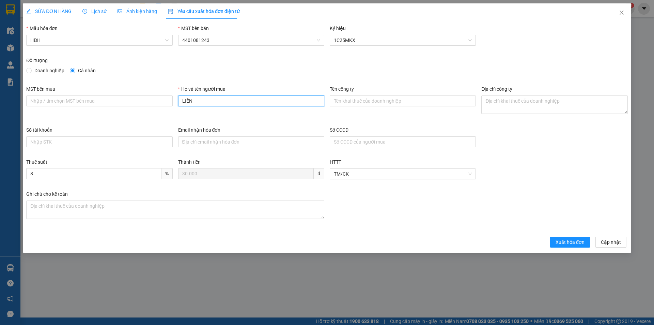
drag, startPoint x: 208, startPoint y: 102, endPoint x: 169, endPoint y: 107, distance: 39.2
click at [169, 107] on div "MST bên mua Họ và tên người mua LIÊN Tên công ty Địa chỉ công ty" at bounding box center [327, 105] width 607 height 41
type input "Người mua không lấy hóa đơn"
click at [575, 241] on span "Xuất hóa đơn" at bounding box center [570, 241] width 29 height 7
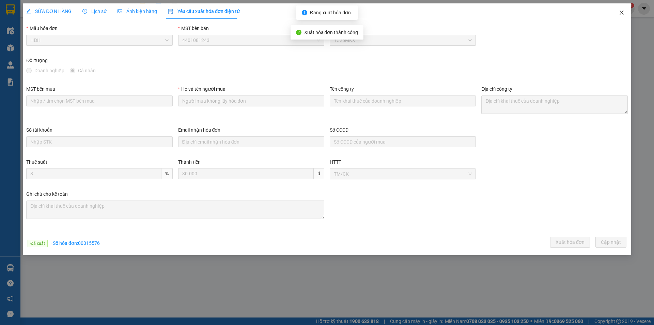
click at [622, 13] on icon "close" at bounding box center [622, 13] width 4 height 4
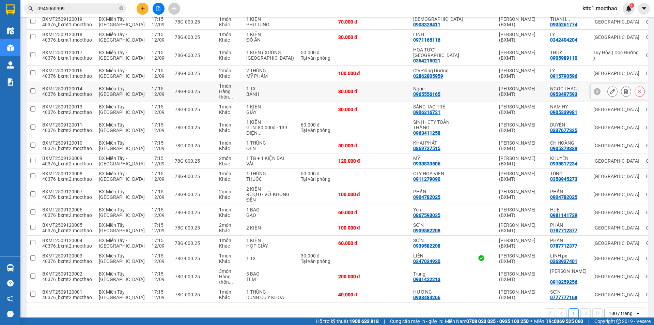
scroll to position [195, 0]
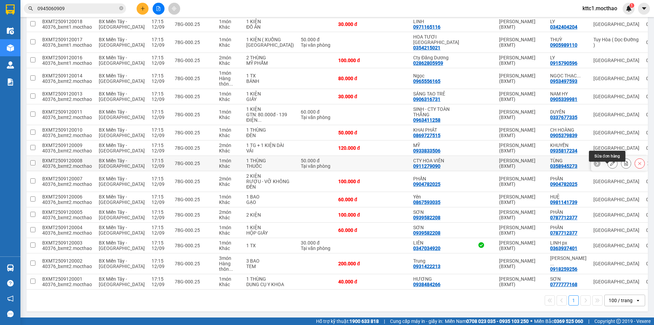
click at [610, 164] on icon at bounding box center [612, 163] width 5 height 5
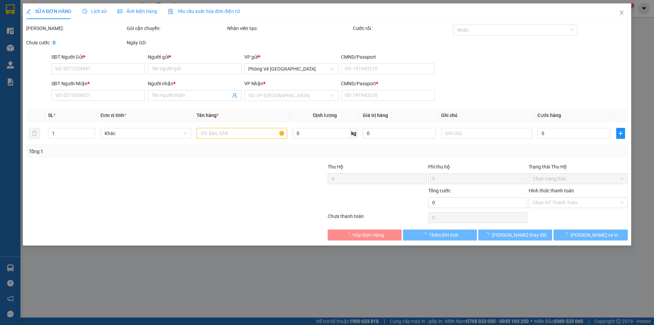
type input "0911279090"
type input "CTY HOA VIÊN"
type input "0358945273"
type input "TÙNG"
type input "0"
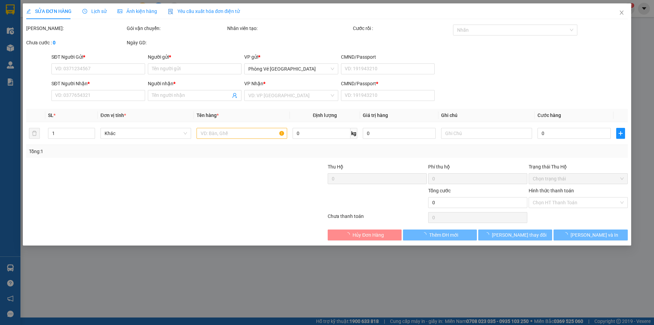
type input "50.000"
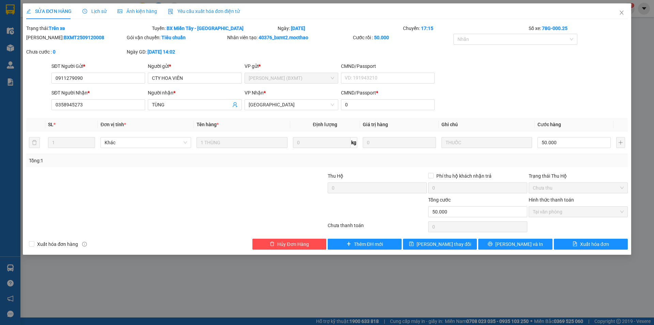
click at [205, 7] on div "Yêu cầu xuất hóa đơn điện tử" at bounding box center [204, 11] width 72 height 16
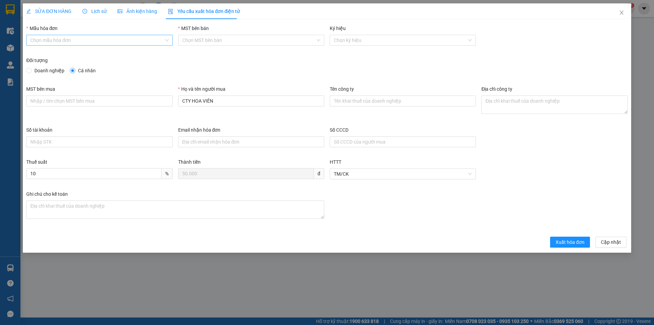
click at [100, 41] on input "Mẫu hóa đơn" at bounding box center [96, 40] width 133 height 10
click at [83, 54] on div "HĐH" at bounding box center [99, 53] width 138 height 7
type input "8"
drag, startPoint x: 220, startPoint y: 100, endPoint x: 169, endPoint y: 102, distance: 50.9
click at [169, 102] on div "MST bên mua Họ và tên người mua CTY HOA VIÊN Tên công ty Địa chỉ công ty" at bounding box center [327, 105] width 607 height 41
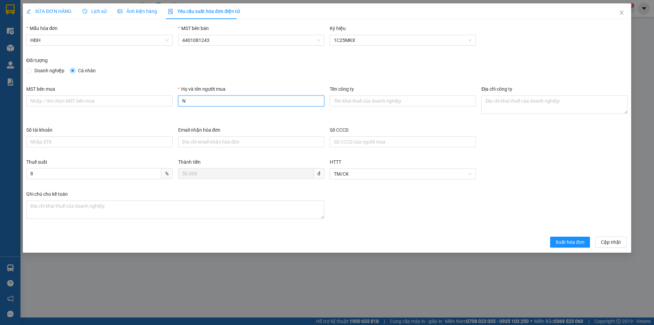
type input "Người mua không lấy hóa đơn"
click at [576, 244] on span "Xuất hóa đơn" at bounding box center [570, 241] width 29 height 7
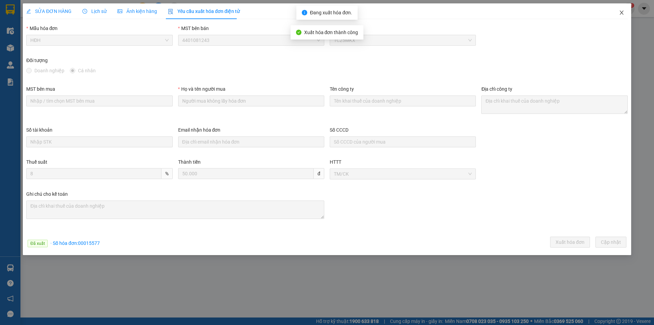
click at [622, 13] on icon "close" at bounding box center [622, 13] width 4 height 4
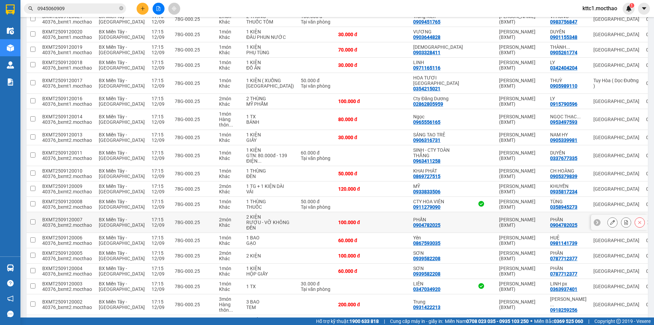
scroll to position [136, 0]
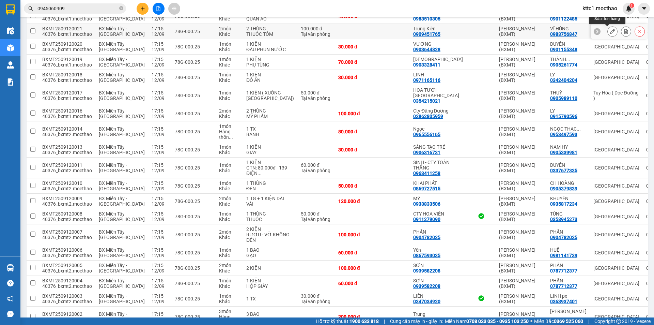
click at [608, 31] on button at bounding box center [613, 32] width 10 height 12
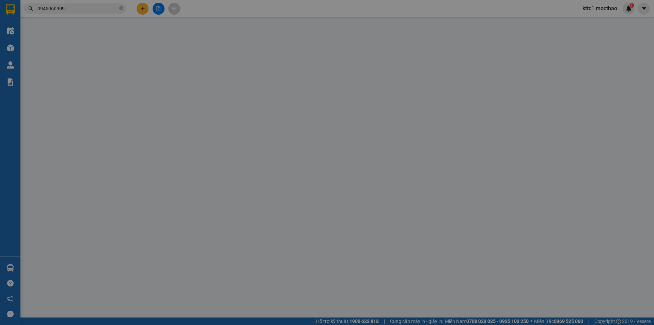
type input "0909451765"
type input "Trung Kiên"
type input "0983756847"
type input "VĨ HÙNG"
type input "0"
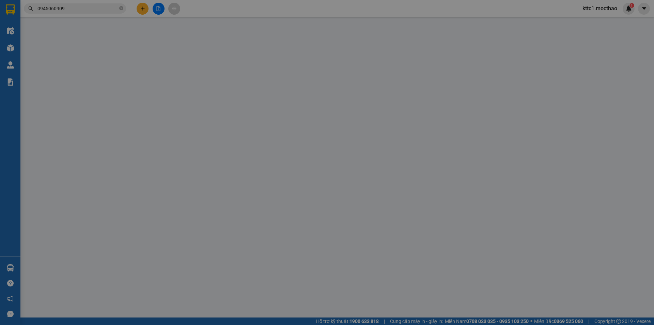
type input "100.000"
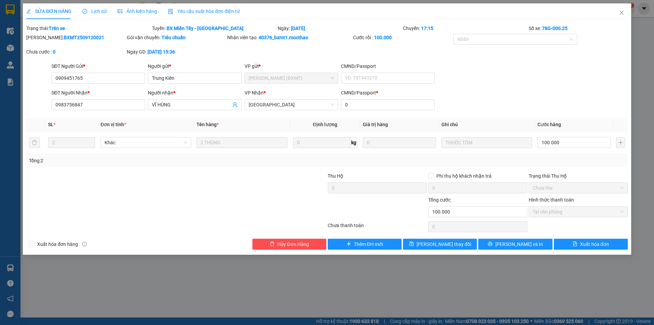
click at [202, 13] on span "Yêu cầu xuất hóa đơn điện tử" at bounding box center [204, 11] width 72 height 5
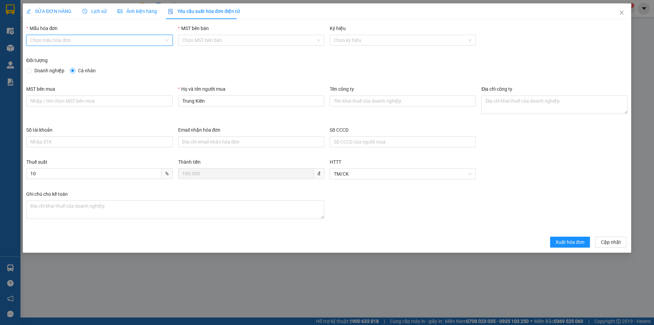
click at [130, 37] on input "Mẫu hóa đơn" at bounding box center [96, 40] width 133 height 10
click at [104, 54] on div "HĐH" at bounding box center [99, 53] width 138 height 7
type input "8"
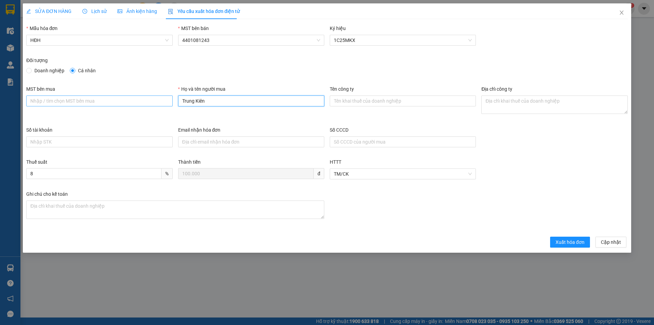
drag, startPoint x: 213, startPoint y: 106, endPoint x: 158, endPoint y: 104, distance: 54.9
click at [158, 104] on div "MST bên mua Họ và tên người mua Trung Kiên Tên công ty Địa chỉ công ty" at bounding box center [327, 105] width 607 height 41
type input "Người mua không lấy hóa đơn"
click at [579, 244] on span "Xuất hóa đơn" at bounding box center [570, 241] width 29 height 7
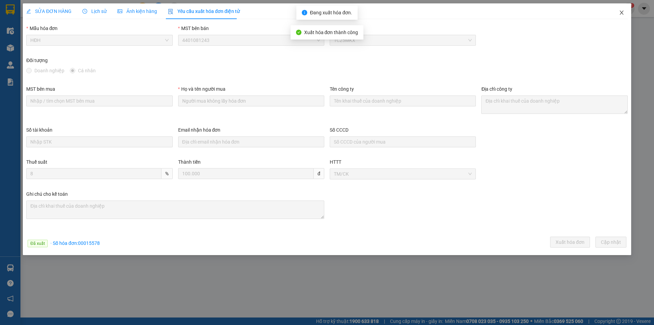
click at [623, 13] on icon "close" at bounding box center [621, 12] width 5 height 5
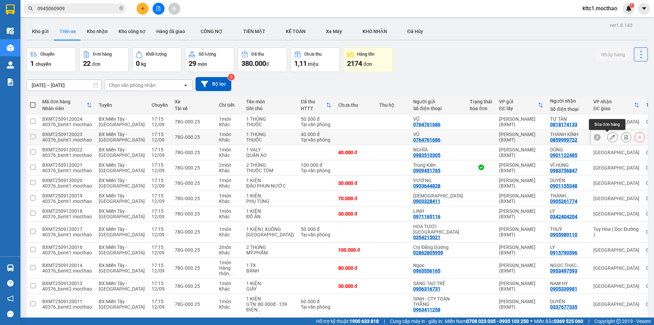
click at [610, 136] on icon at bounding box center [612, 137] width 5 height 5
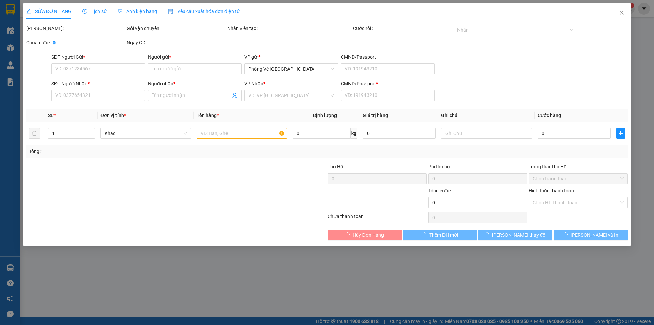
type input "0764761686"
type input "VŨ"
type input "0859999722"
type input "THÀNH KÍNH"
type input "0"
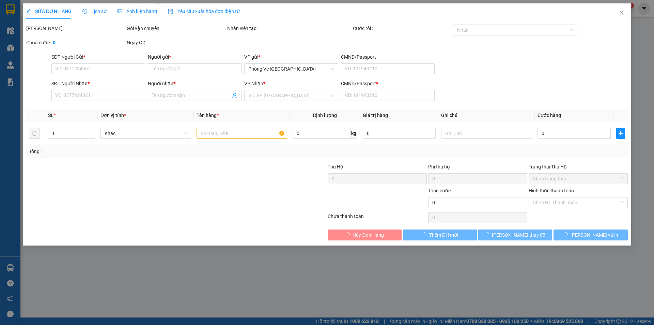
type input "40.000"
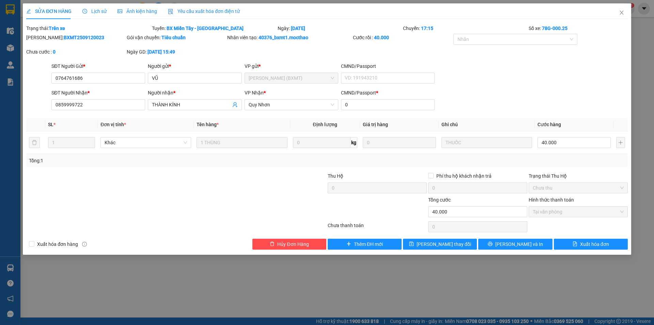
click at [202, 9] on span "Yêu cầu xuất hóa đơn điện tử" at bounding box center [204, 11] width 72 height 5
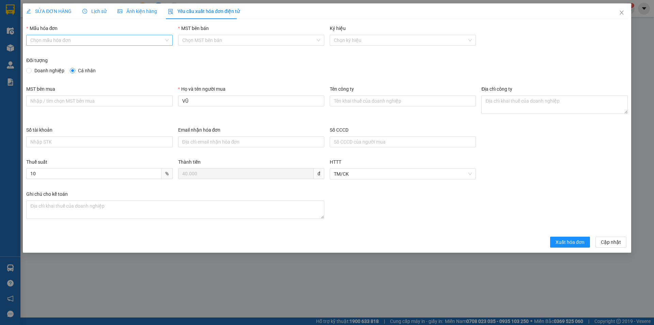
click at [97, 39] on input "Mẫu hóa đơn" at bounding box center [96, 40] width 133 height 10
click at [81, 54] on div "HĐH" at bounding box center [99, 53] width 138 height 7
type input "8"
drag, startPoint x: 203, startPoint y: 100, endPoint x: 149, endPoint y: 109, distance: 54.3
click at [149, 109] on div "MST bên mua Họ và tên người mua VŨ Tên công ty Địa chỉ công ty" at bounding box center [327, 105] width 607 height 41
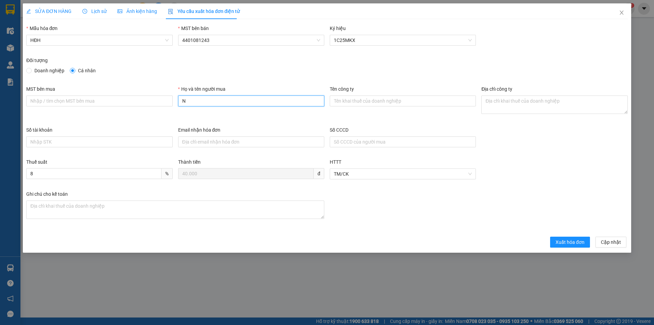
type input "Người mua không lấy hóa đơn"
click at [578, 243] on span "Xuất hóa đơn" at bounding box center [570, 241] width 29 height 7
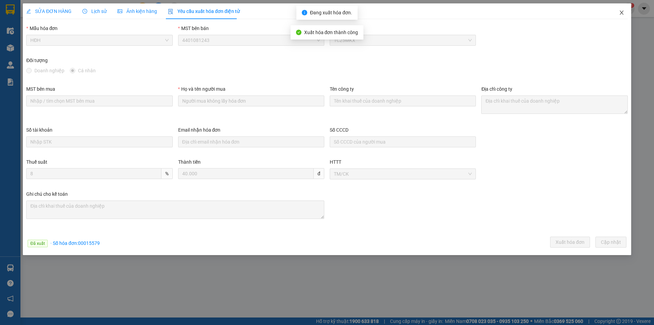
click at [622, 11] on icon "close" at bounding box center [621, 12] width 5 height 5
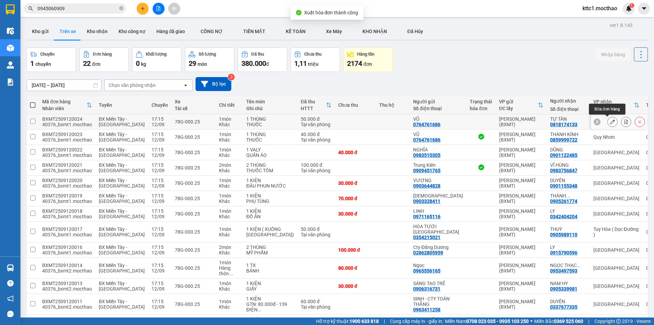
click at [610, 123] on icon at bounding box center [612, 121] width 5 height 5
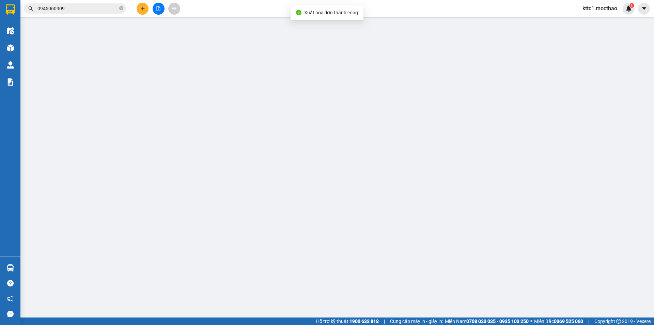
type input "0764761686"
type input "VŨ"
type input "0818174133"
type input "TỰ TÂN"
type input "0"
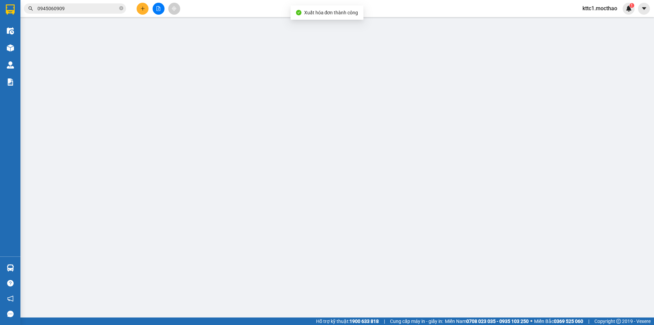
type input "50.000"
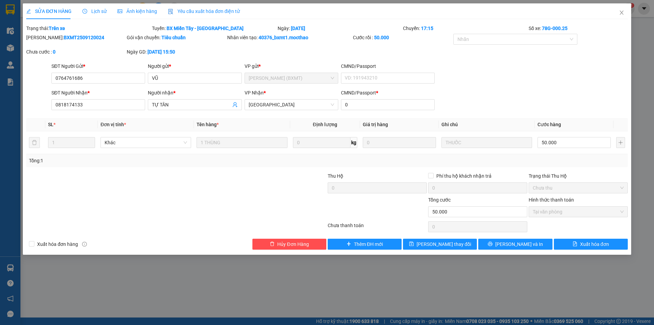
drag, startPoint x: 210, startPoint y: 11, endPoint x: 201, endPoint y: 11, distance: 8.9
click at [210, 11] on span "Yêu cầu xuất hóa đơn điện tử" at bounding box center [204, 11] width 72 height 5
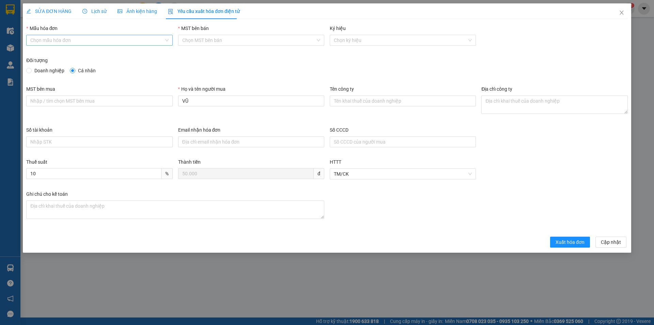
click at [85, 41] on input "Mẫu hóa đơn" at bounding box center [96, 40] width 133 height 10
click at [74, 52] on div "HĐH" at bounding box center [99, 53] width 138 height 7
type input "8"
drag, startPoint x: 190, startPoint y: 100, endPoint x: 168, endPoint y: 105, distance: 23.1
click at [168, 105] on div "MST bên mua Họ và tên người mua VŨ Tên công ty Địa chỉ công ty" at bounding box center [327, 105] width 607 height 41
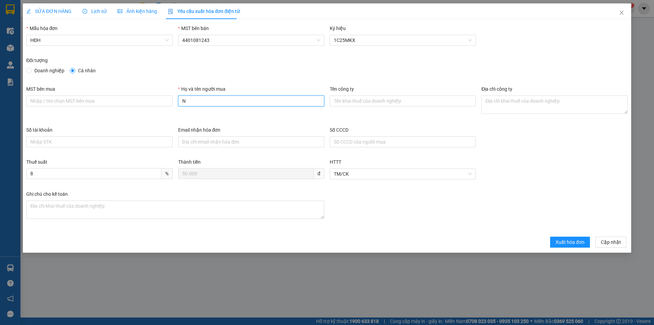
type input "Người mua không lấy hóa đơn"
click at [583, 244] on span "Xuất hóa đơn" at bounding box center [570, 241] width 29 height 7
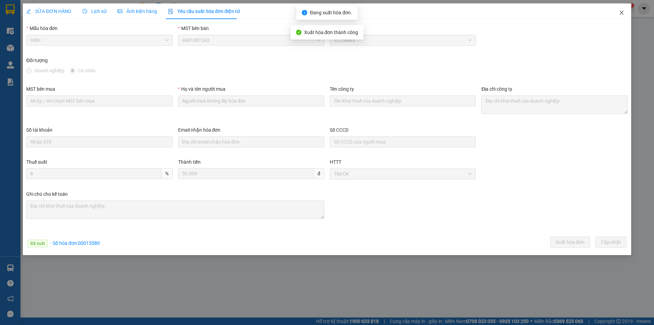
click at [620, 13] on icon "close" at bounding box center [621, 12] width 5 height 5
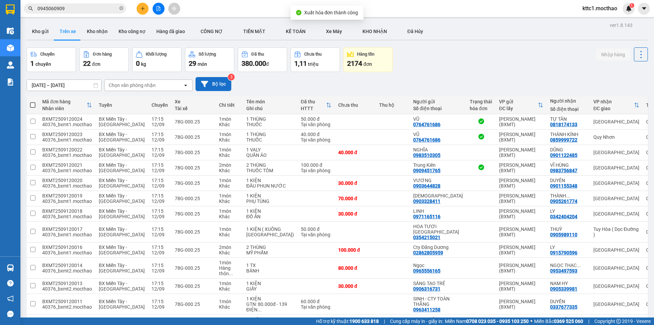
click at [224, 83] on button "Bộ lọc" at bounding box center [214, 84] width 36 height 14
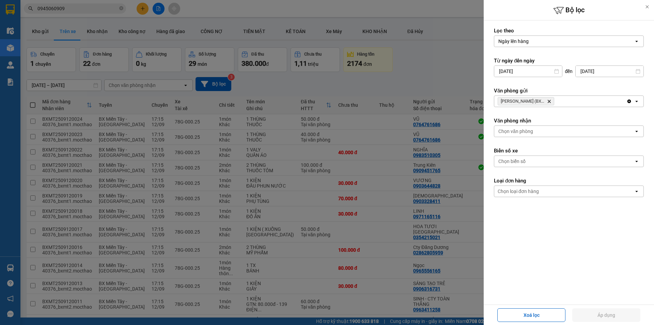
click at [547, 101] on icon "Delete" at bounding box center [549, 101] width 4 height 4
click at [540, 99] on div "Chọn văn phòng" at bounding box center [565, 101] width 140 height 11
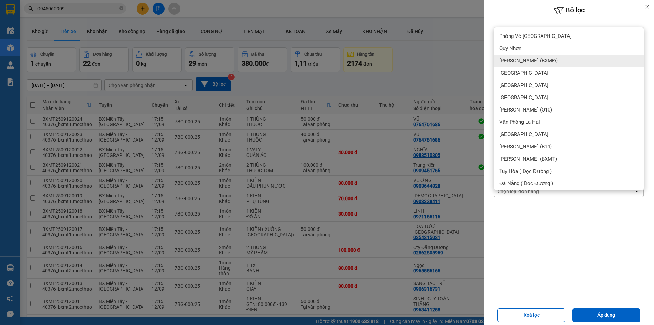
click at [537, 62] on span "[PERSON_NAME] (BXMĐ)" at bounding box center [529, 60] width 58 height 7
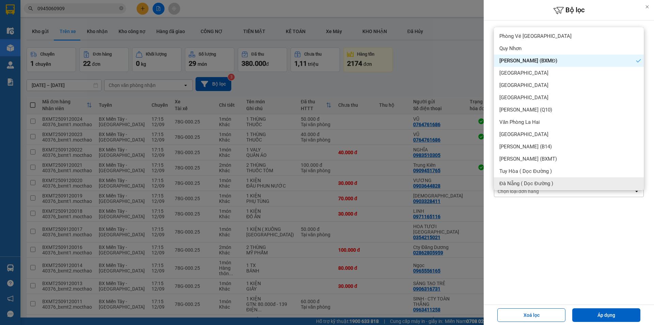
drag, startPoint x: 590, startPoint y: 315, endPoint x: 583, endPoint y: 297, distance: 19.7
click at [589, 315] on button "Áp dụng" at bounding box center [607, 315] width 68 height 14
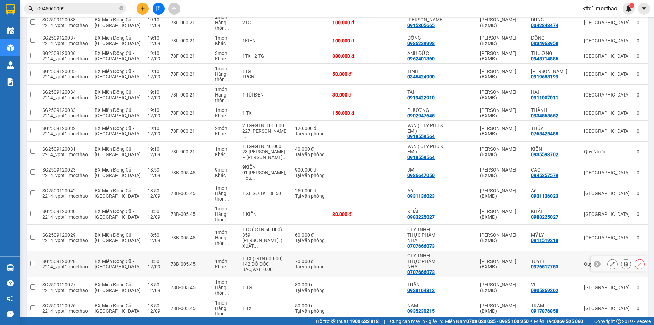
scroll to position [239, 0]
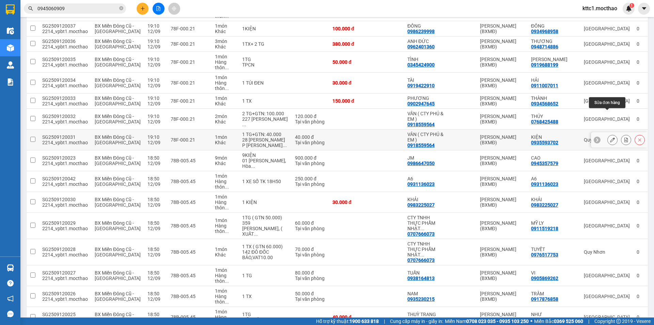
click at [610, 137] on icon at bounding box center [612, 139] width 5 height 5
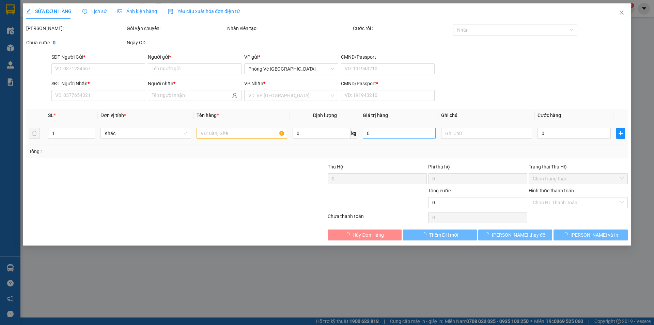
type input "0918559564"
type input "VÂN ( CTY PHÚ & EM )"
type input "0935593702"
type input "KIỆN"
type input "1"
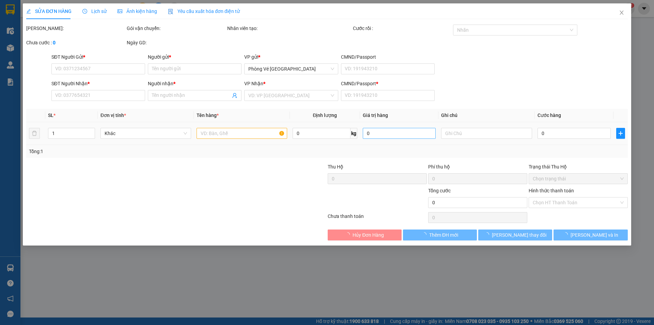
type input "40.000"
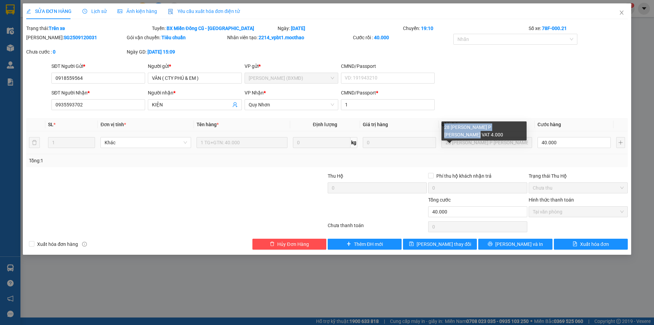
drag, startPoint x: 444, startPoint y: 127, endPoint x: 521, endPoint y: 131, distance: 76.4
click at [521, 131] on div "28 [PERSON_NAME] P [PERSON_NAME] VAT 4.000" at bounding box center [484, 130] width 85 height 19
copy div "28 [PERSON_NAME] P [PERSON_NAME] VAT 4.000"
click at [621, 13] on icon "close" at bounding box center [621, 12] width 5 height 5
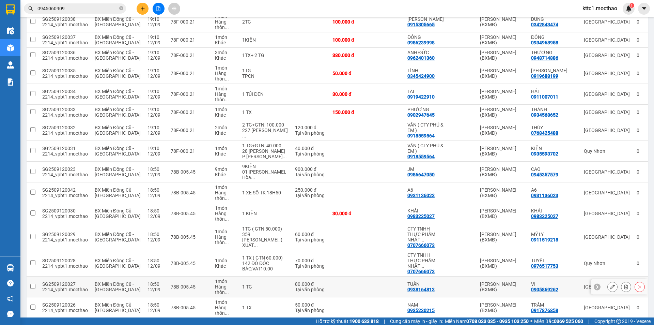
scroll to position [170, 0]
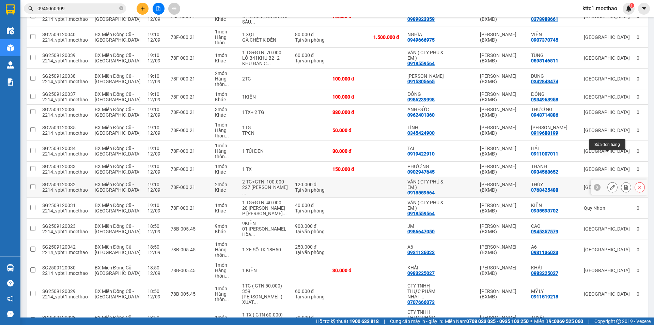
click at [610, 185] on icon at bounding box center [612, 187] width 5 height 5
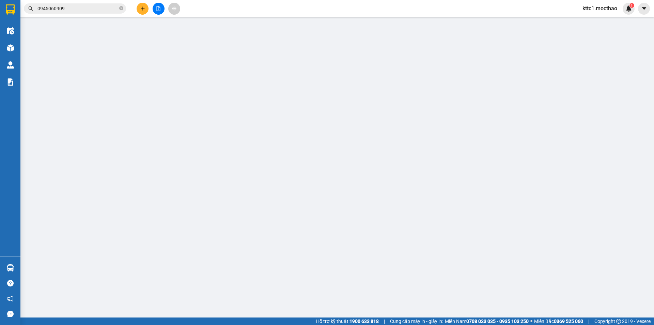
type input "0918559564"
type input "VÂN ( CTY PHÚ & EM )"
type input "0768425488"
type input "THÚY"
type input "1"
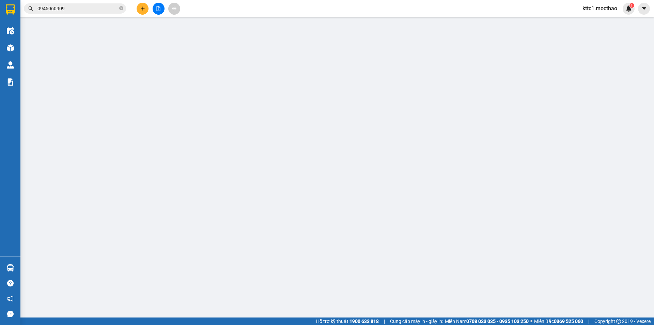
type input "120.000"
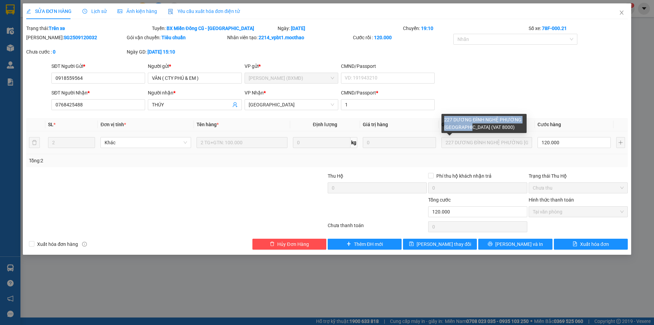
drag, startPoint x: 447, startPoint y: 120, endPoint x: 470, endPoint y: 129, distance: 24.3
click at [470, 129] on div "227 DƯƠNG ĐÌNH NGHỆ PHƯỜNG [GEOGRAPHIC_DATA] (VAT 8000)" at bounding box center [484, 123] width 85 height 19
copy div "227 DƯƠNG ĐÌNH NGHỆ PHƯỜNG [GEOGRAPHIC_DATA]"
click at [621, 11] on icon "close" at bounding box center [621, 12] width 5 height 5
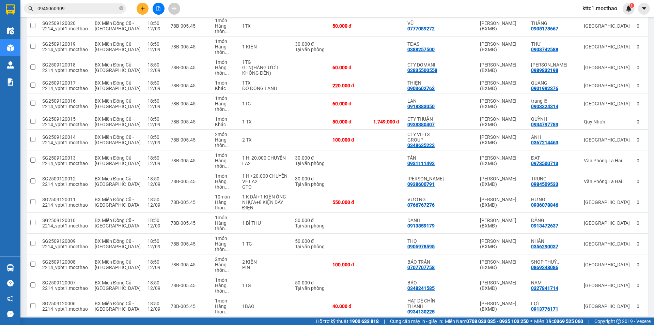
scroll to position [624, 0]
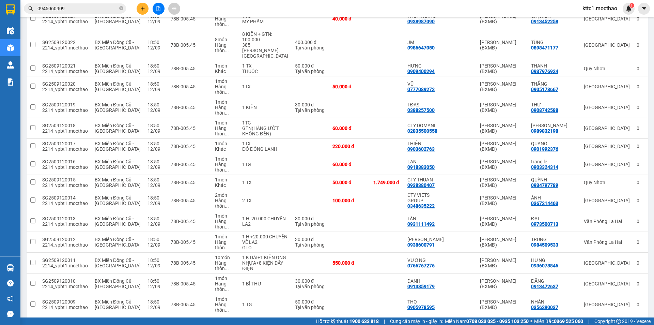
scroll to position [624, 0]
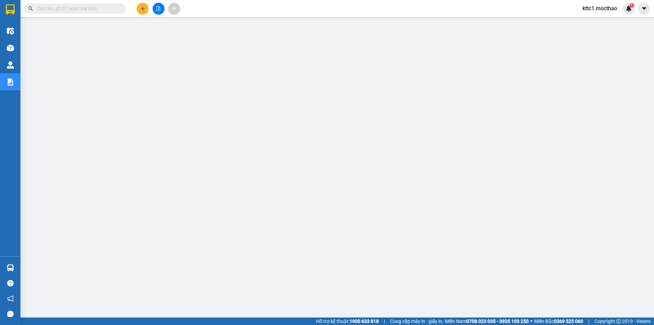
click at [59, 9] on input "text" at bounding box center [77, 8] width 80 height 7
paste input "0368076662"
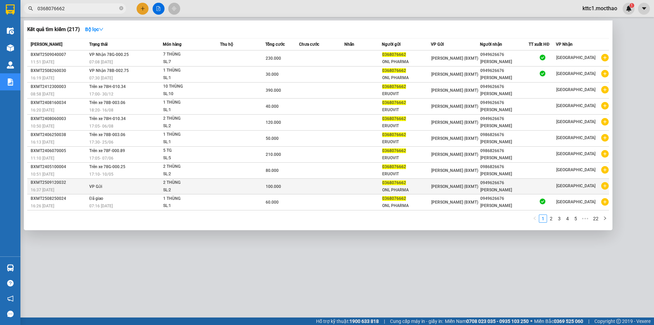
type input "0368076662"
click at [347, 187] on td at bounding box center [364, 187] width 38 height 16
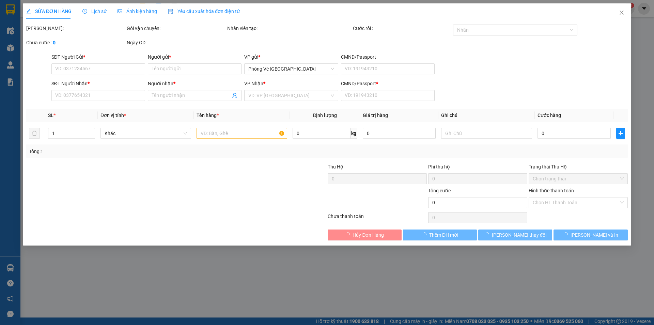
type input "0368076662"
type input "ONL PHARMA"
type input "0949626676"
type input "NGỌC ANH"
type input "0"
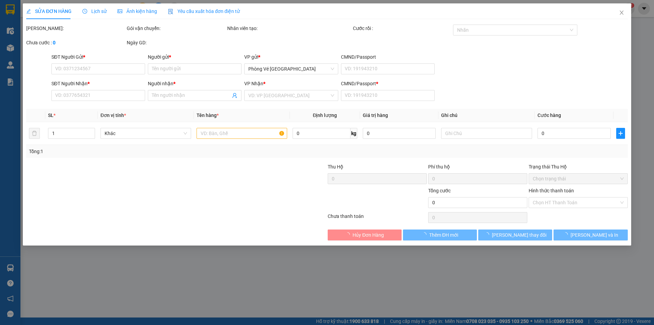
type input "100.000"
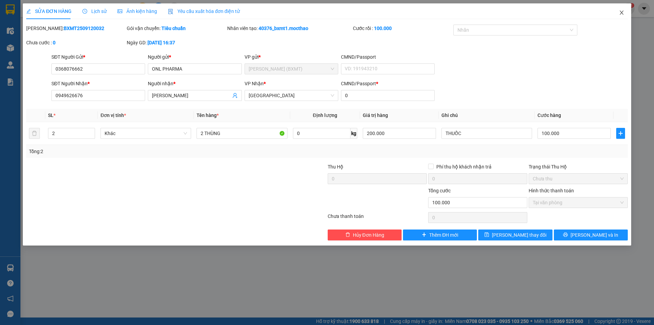
click at [623, 13] on icon "close" at bounding box center [621, 12] width 5 height 5
